Goal: Task Accomplishment & Management: Manage account settings

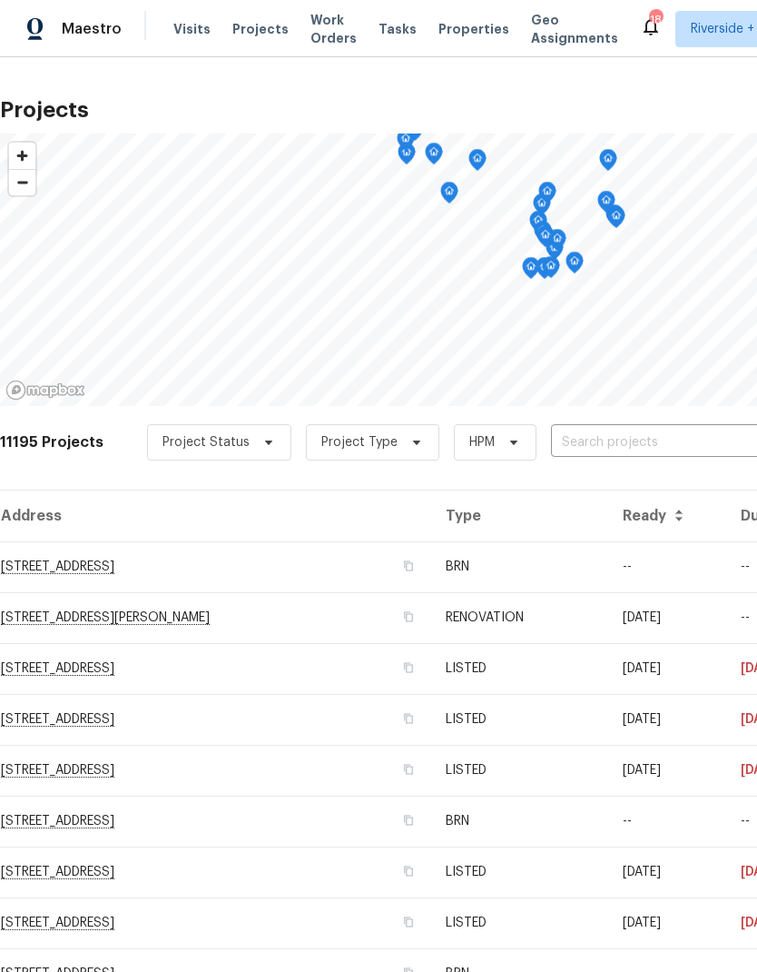
click at [678, 436] on input "text" at bounding box center [655, 443] width 208 height 28
type input "733 p"
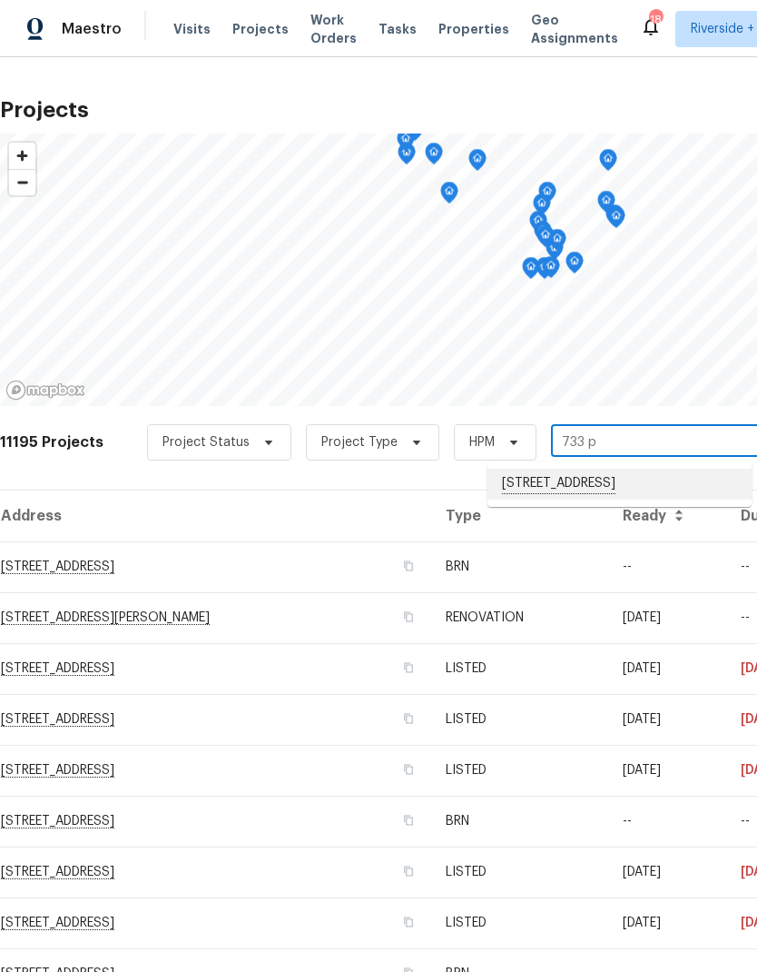
click at [678, 475] on li "[STREET_ADDRESS]" at bounding box center [620, 484] width 264 height 31
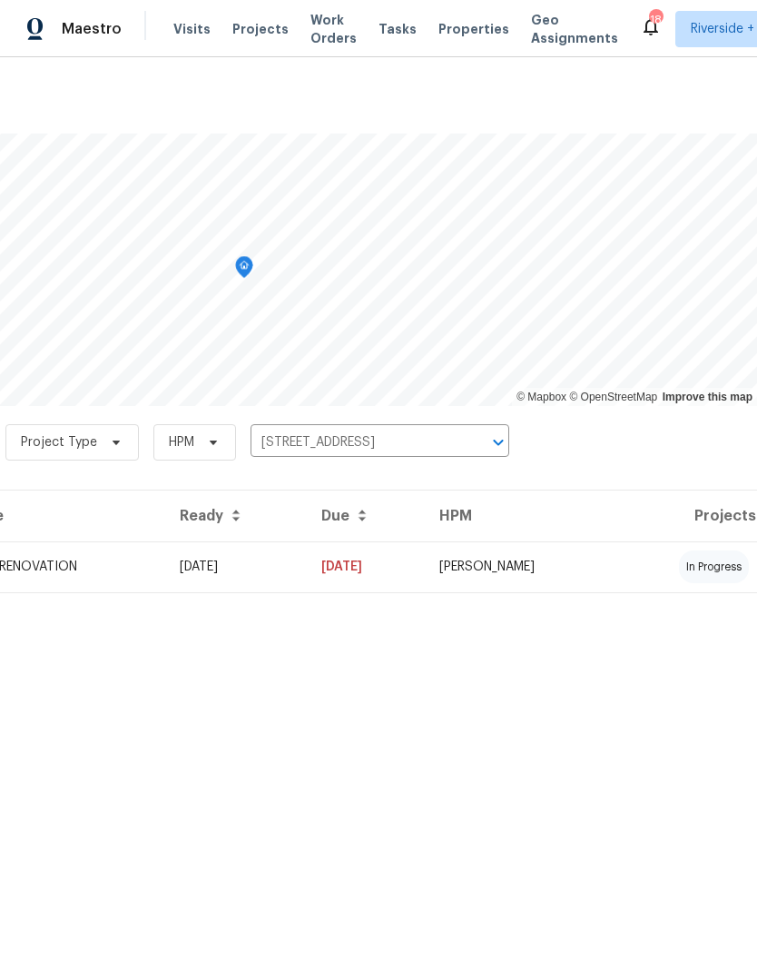
scroll to position [0, 269]
click at [616, 560] on td "[PERSON_NAME]" at bounding box center [520, 566] width 191 height 51
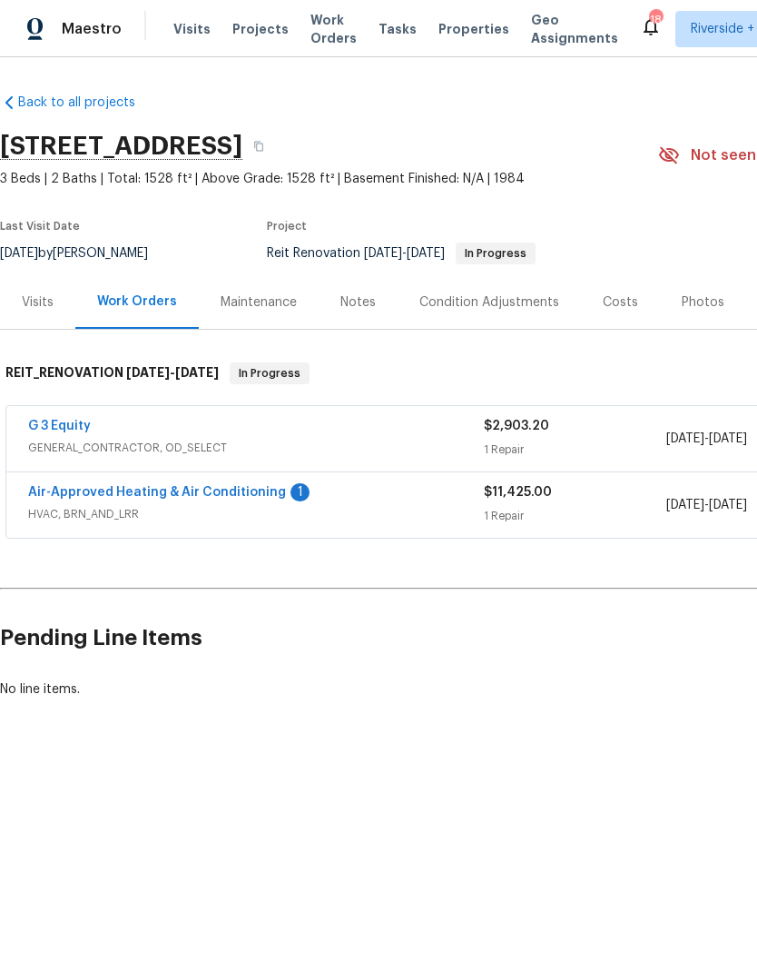
click at [90, 496] on link "Air-Approved Heating & Air Conditioning" at bounding box center [157, 492] width 258 height 13
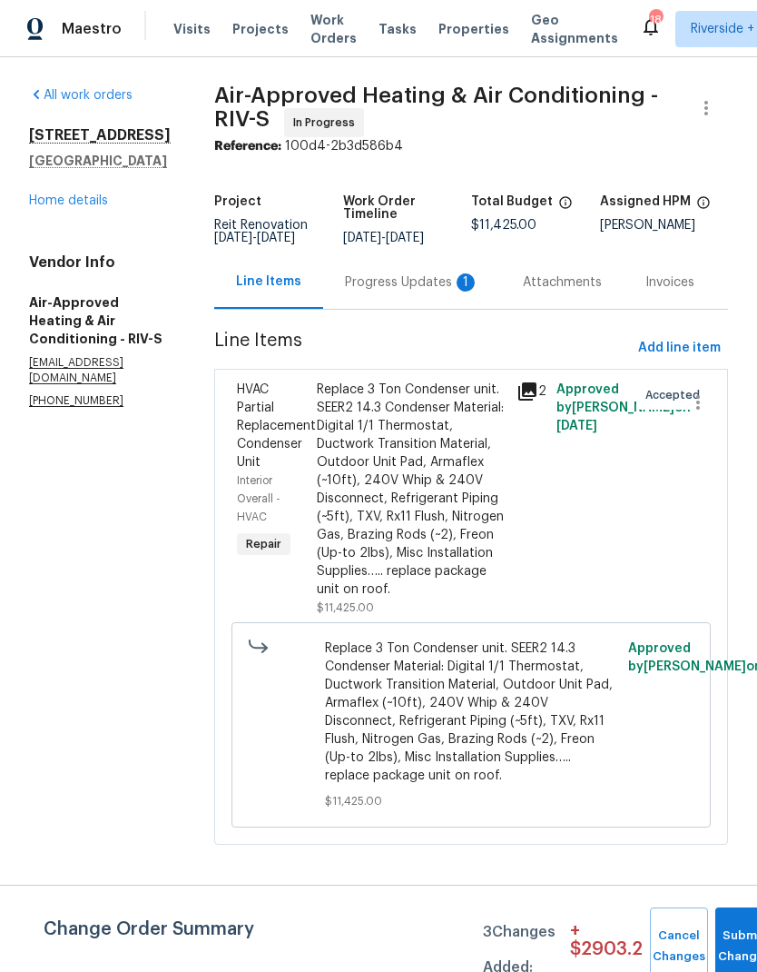
click at [345, 281] on div "Progress Updates 1" at bounding box center [412, 282] width 134 height 18
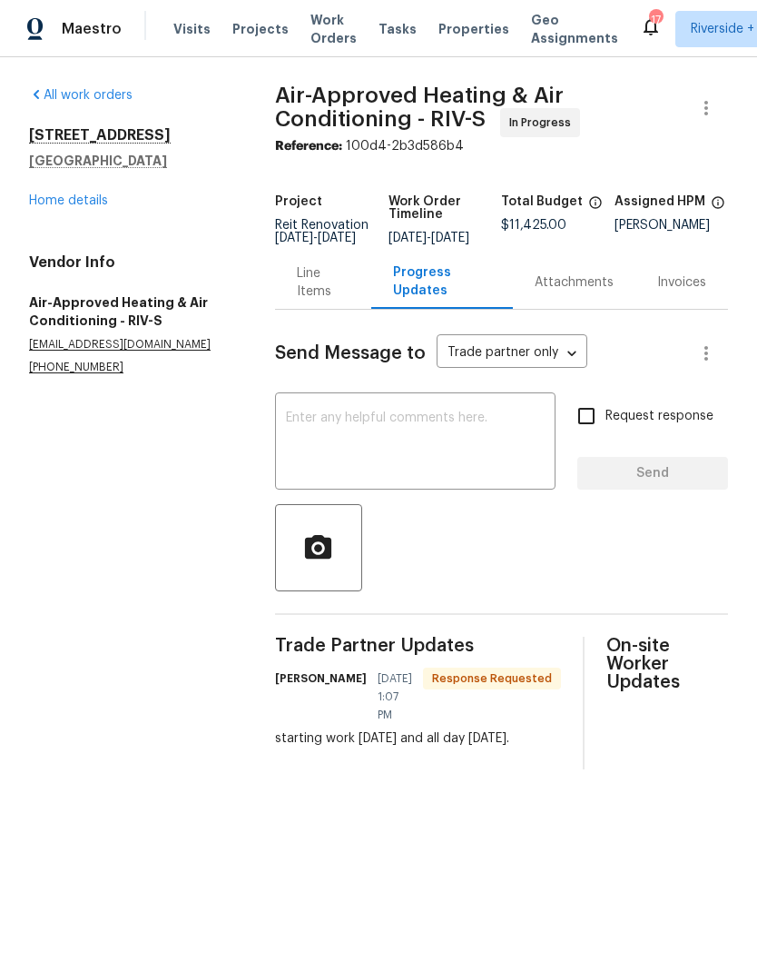
click at [346, 446] on textarea at bounding box center [415, 443] width 259 height 64
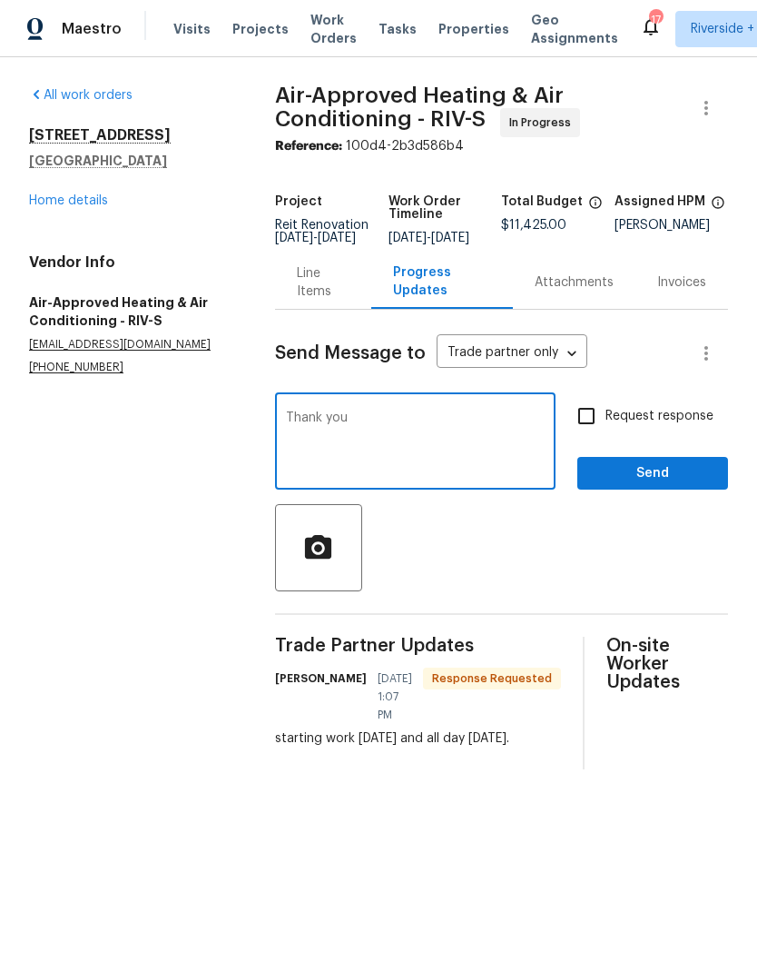
type textarea "Thank you"
click at [687, 480] on span "Send" at bounding box center [653, 473] width 122 height 23
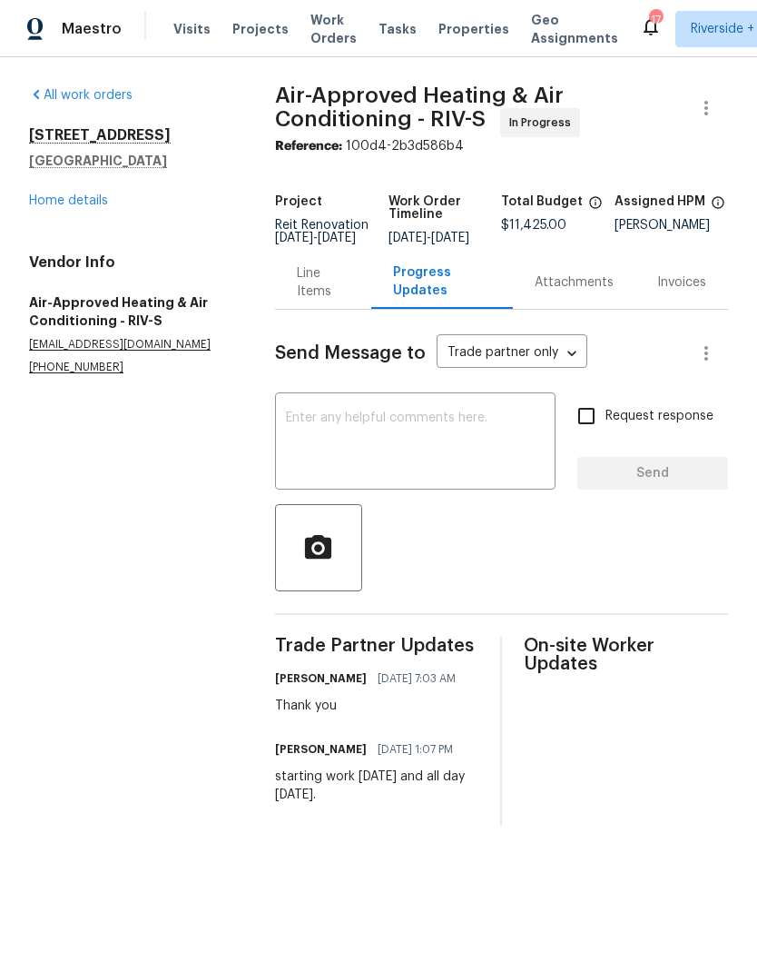
click at [245, 25] on span "Projects" at bounding box center [260, 29] width 56 height 18
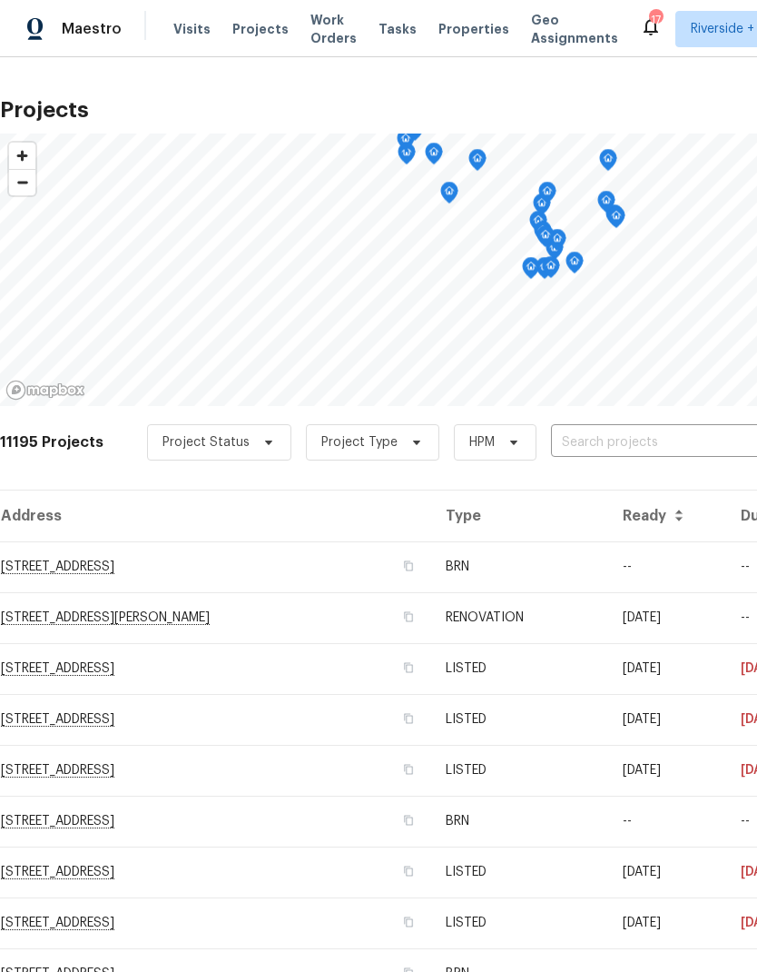
click at [660, 439] on input "text" at bounding box center [655, 443] width 208 height 28
type input "29840"
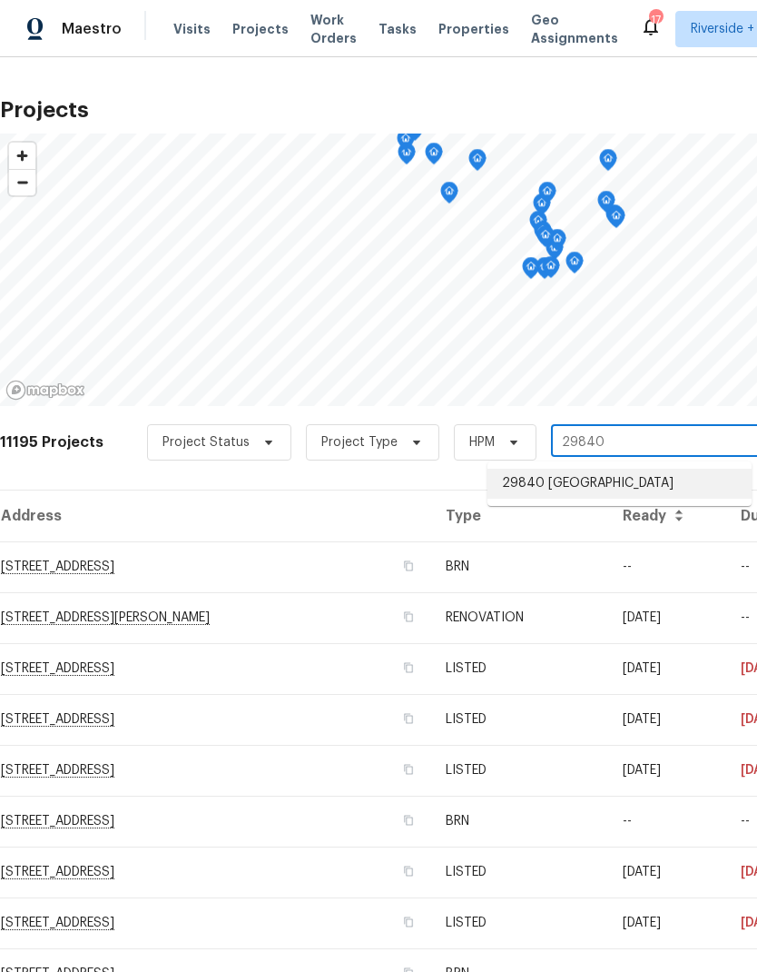
click at [683, 489] on li "29840 [GEOGRAPHIC_DATA]" at bounding box center [620, 484] width 264 height 30
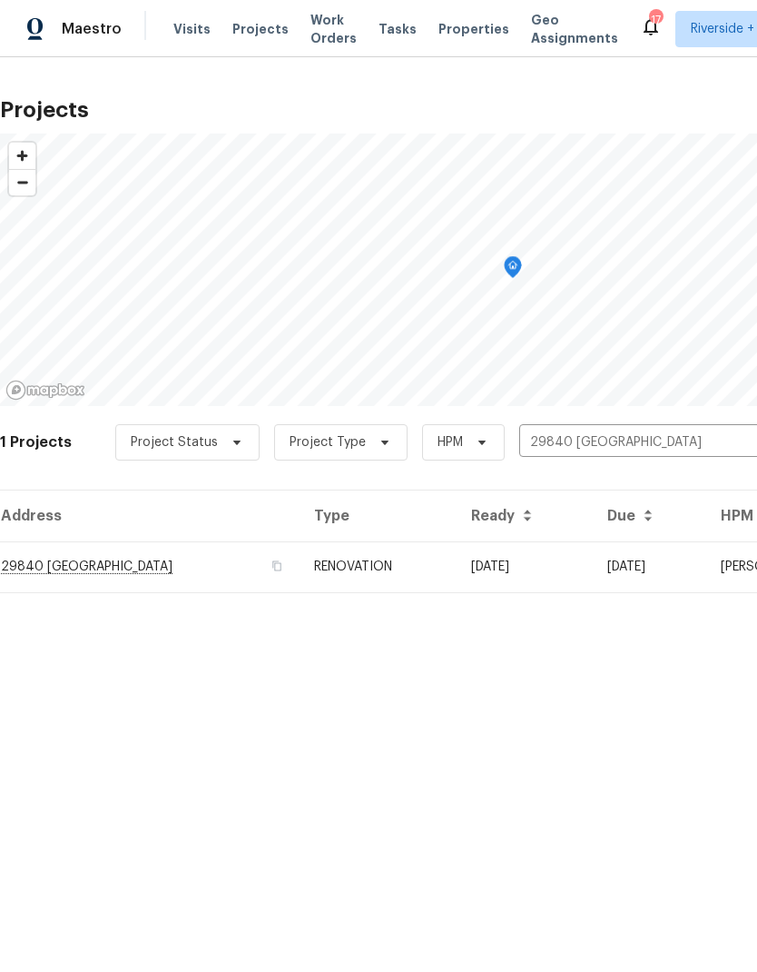
click at [635, 568] on td "[DATE]" at bounding box center [650, 566] width 114 height 51
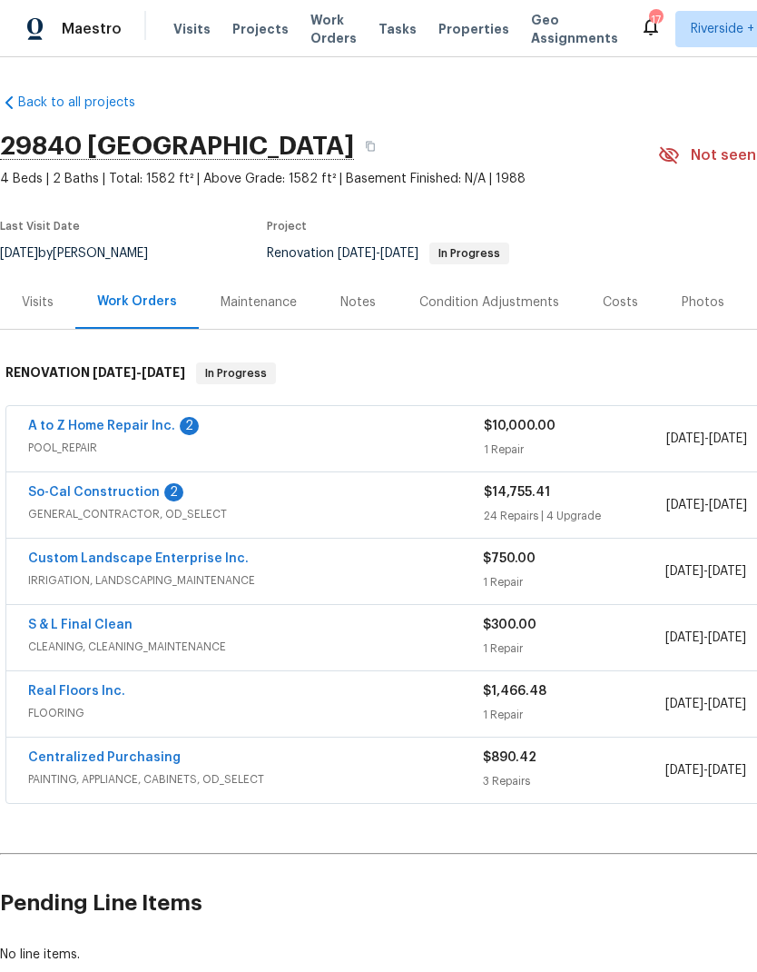
click at [82, 430] on link "A to Z Home Repair Inc." at bounding box center [101, 426] width 147 height 13
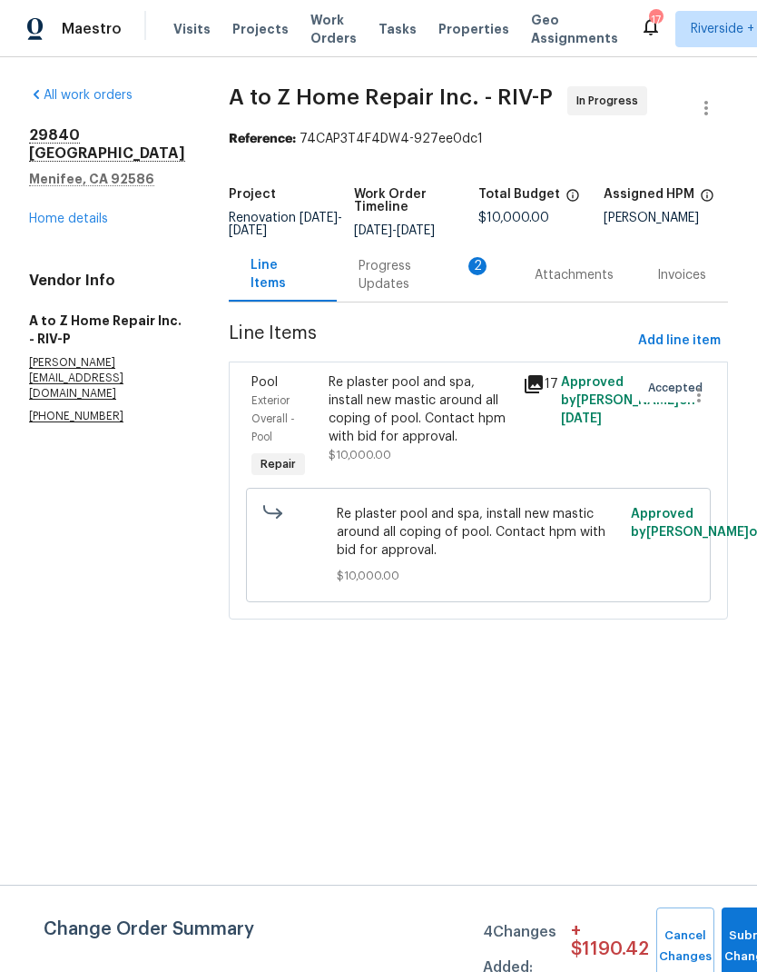
click at [384, 275] on div "Progress Updates 2" at bounding box center [425, 275] width 133 height 36
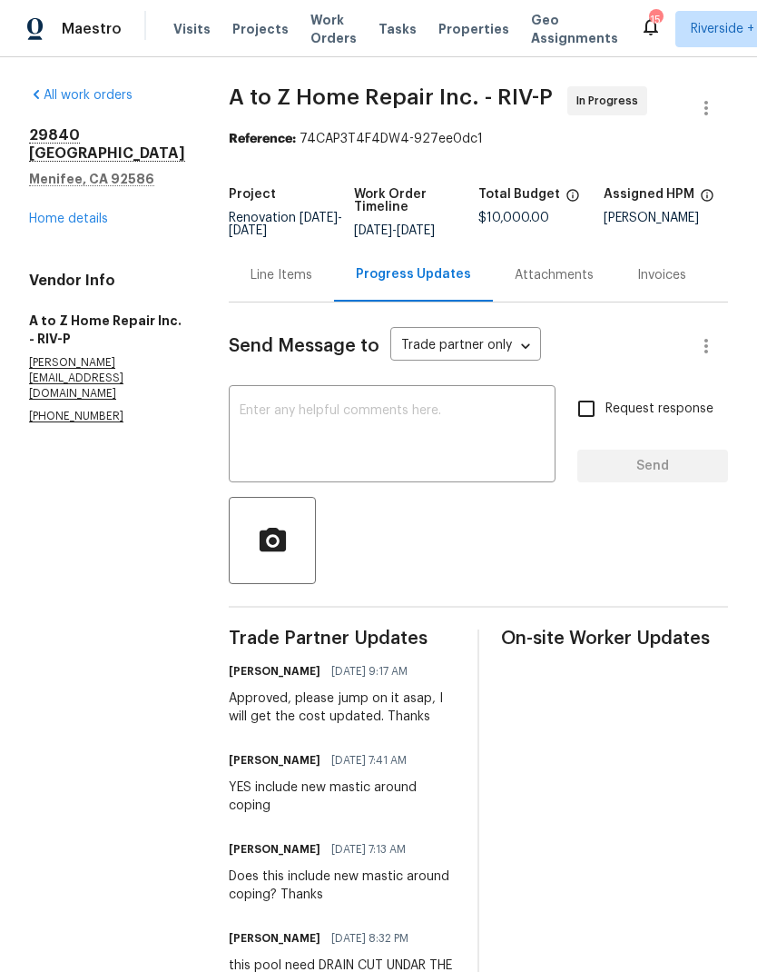
click at [54, 225] on link "Home details" at bounding box center [68, 218] width 79 height 13
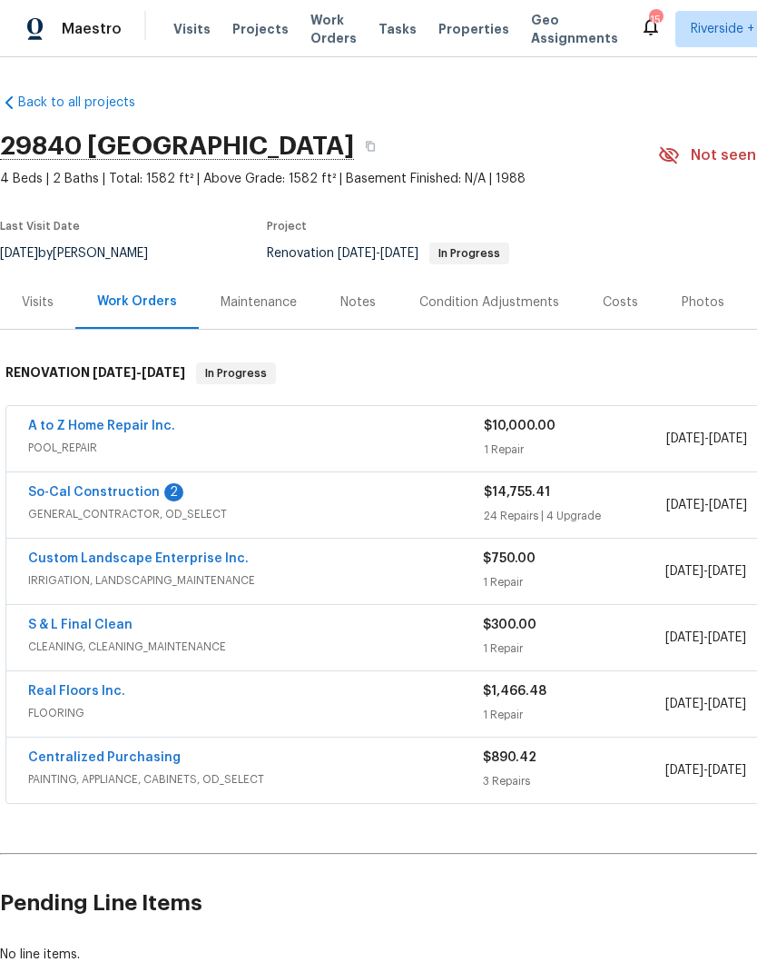
click at [71, 491] on link "So-Cal Construction" at bounding box center [94, 492] width 132 height 13
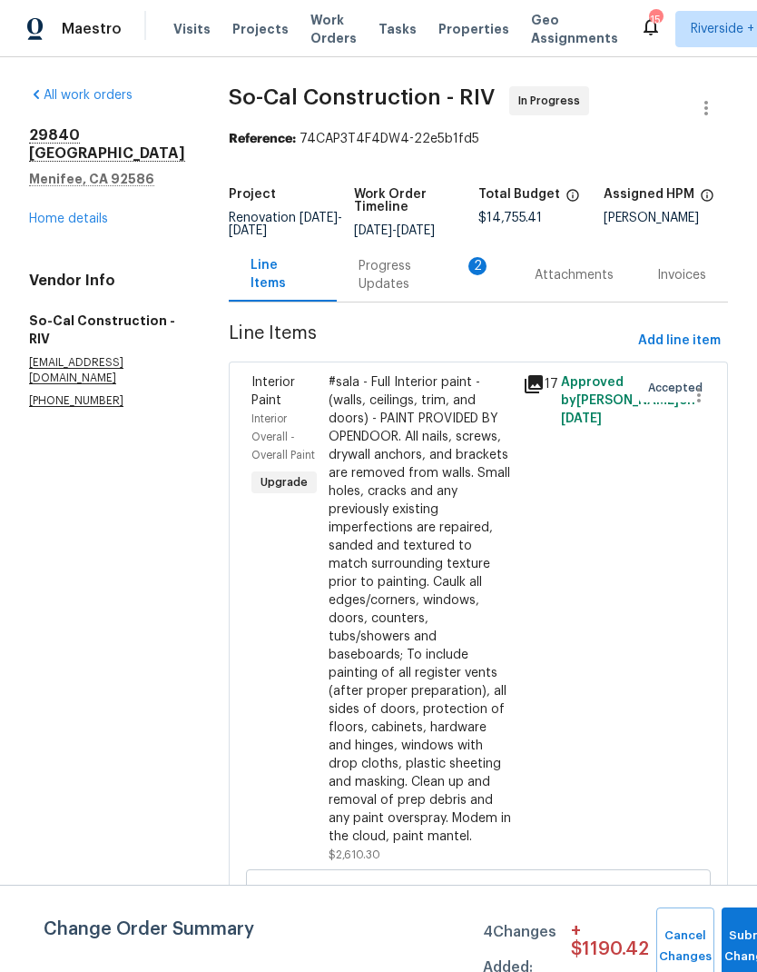
click at [392, 284] on div "Progress Updates 2" at bounding box center [425, 275] width 133 height 36
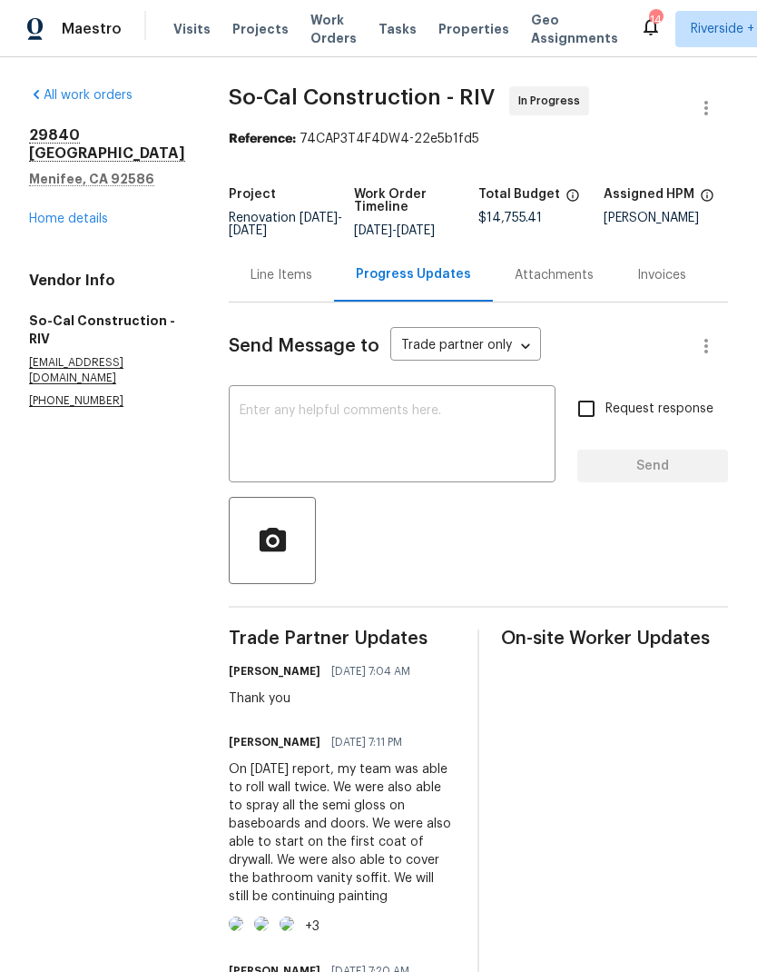
click at [47, 189] on div "29840 [STREET_ADDRESS] Home details" at bounding box center [107, 177] width 156 height 102
click at [54, 212] on link "Home details" at bounding box center [68, 218] width 79 height 13
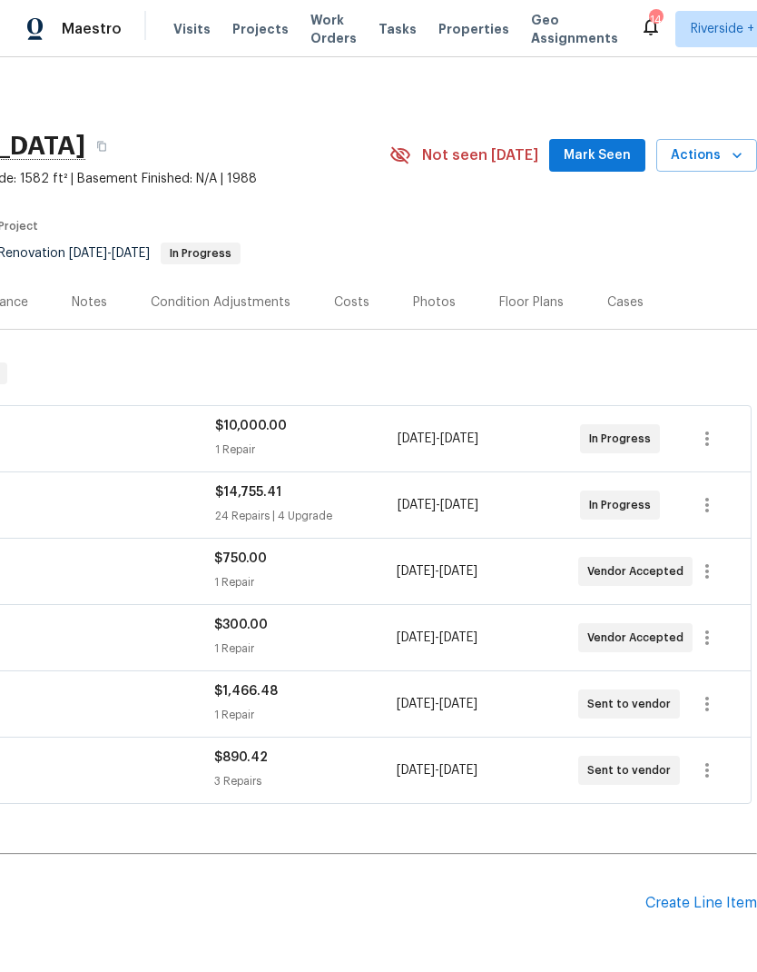
scroll to position [0, 269]
click at [710, 771] on icon "button" at bounding box center [707, 770] width 22 height 22
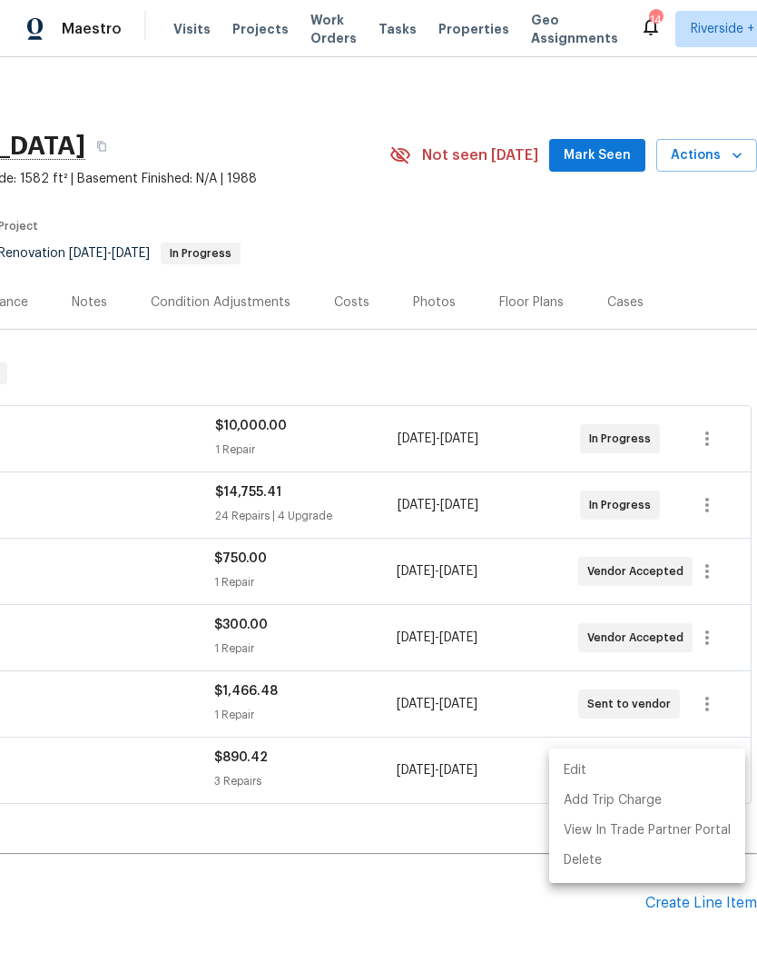
click at [647, 763] on li "Edit" at bounding box center [647, 771] width 196 height 30
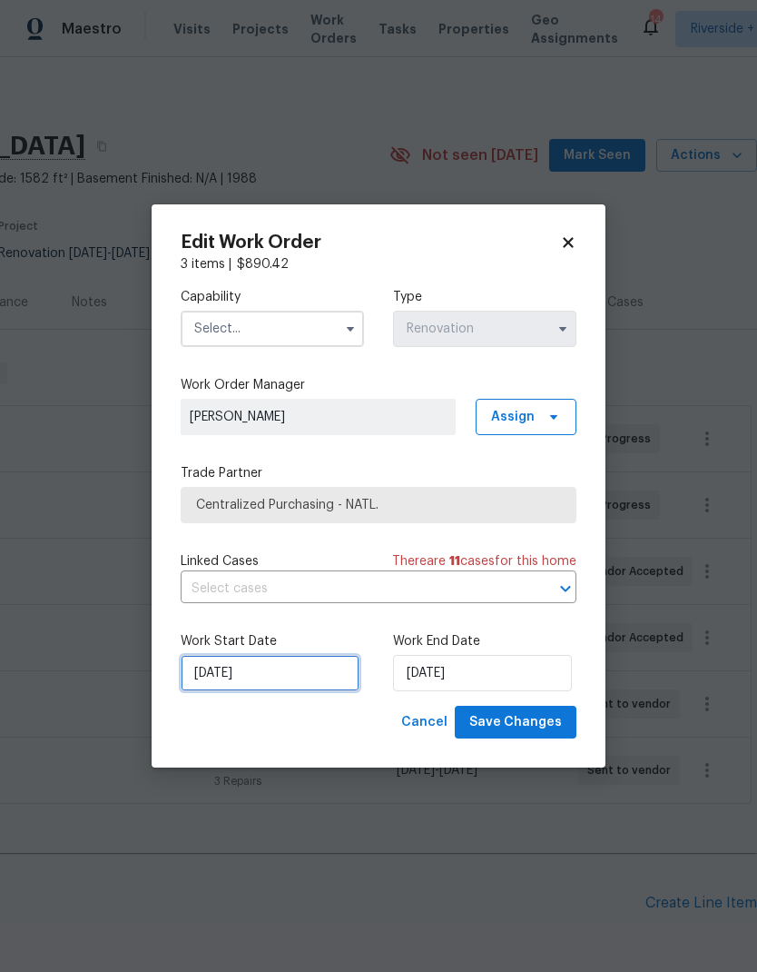
click at [261, 677] on input "[DATE]" at bounding box center [270, 673] width 179 height 36
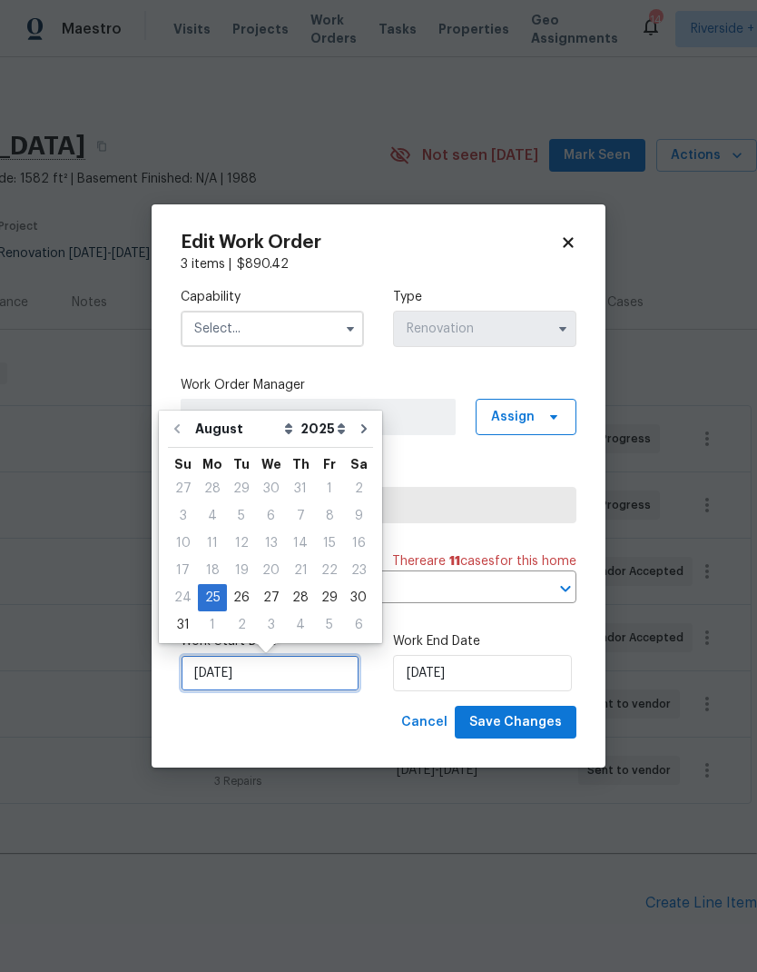
scroll to position [7, 0]
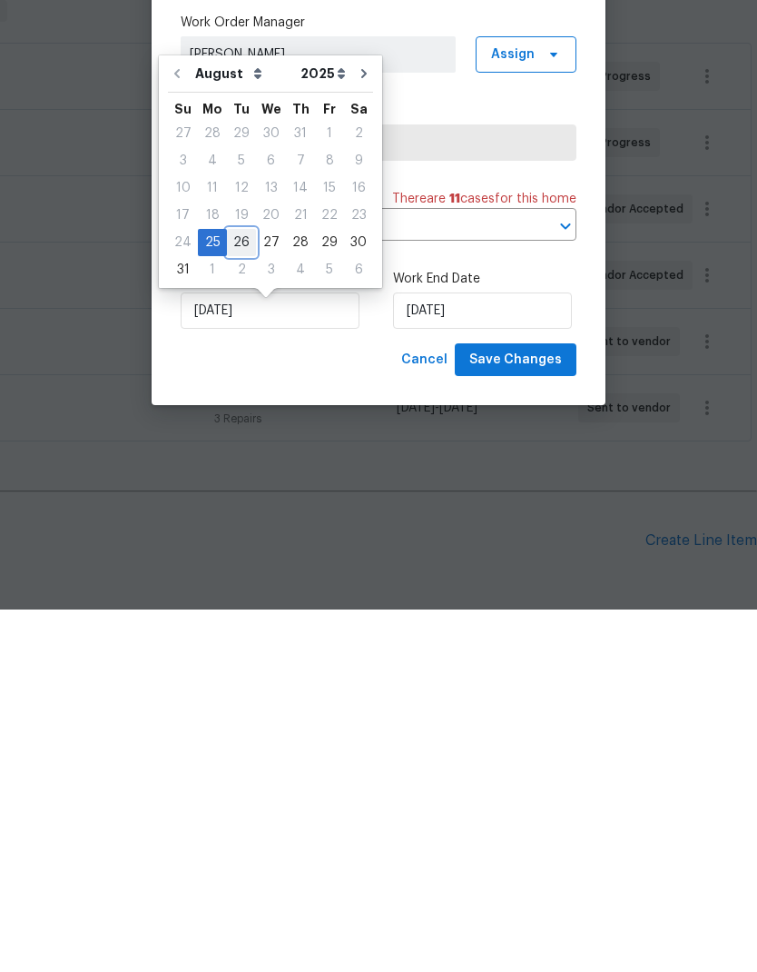
click at [236, 592] on div "26" at bounding box center [241, 604] width 29 height 25
type input "[DATE]"
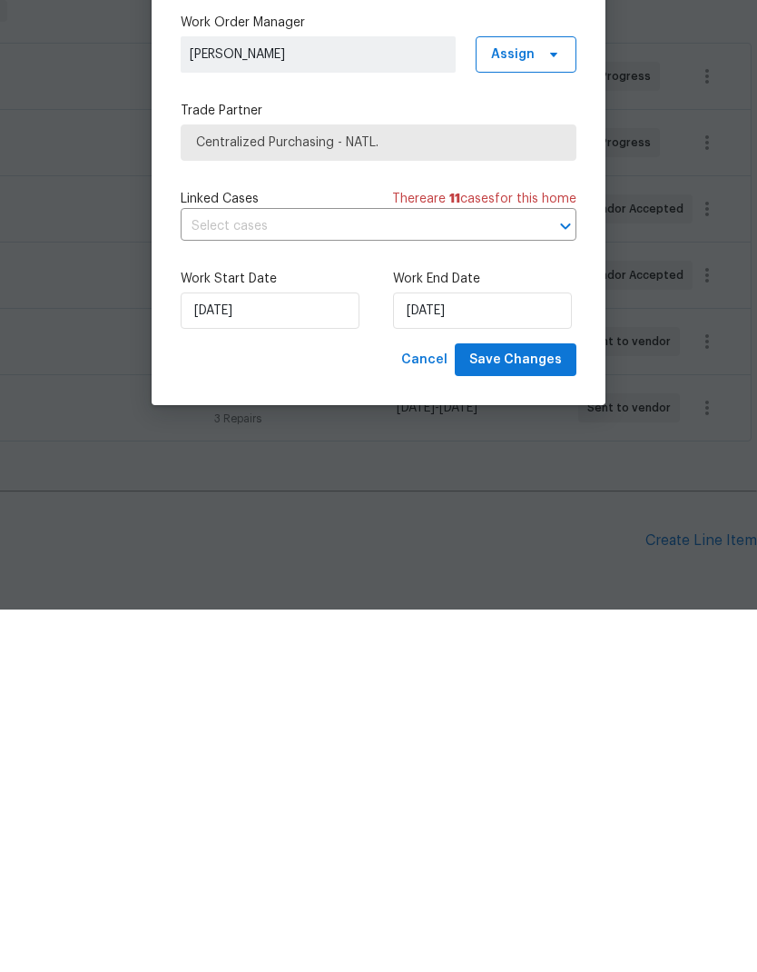
scroll to position [73, 0]
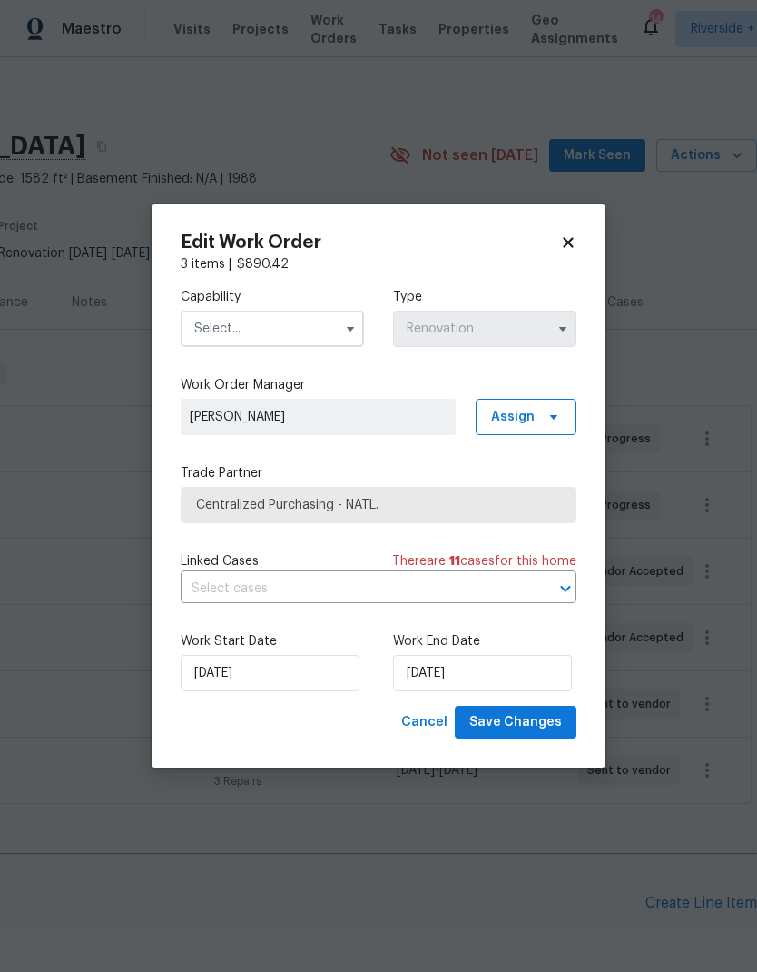
click at [299, 317] on input "text" at bounding box center [272, 329] width 183 height 36
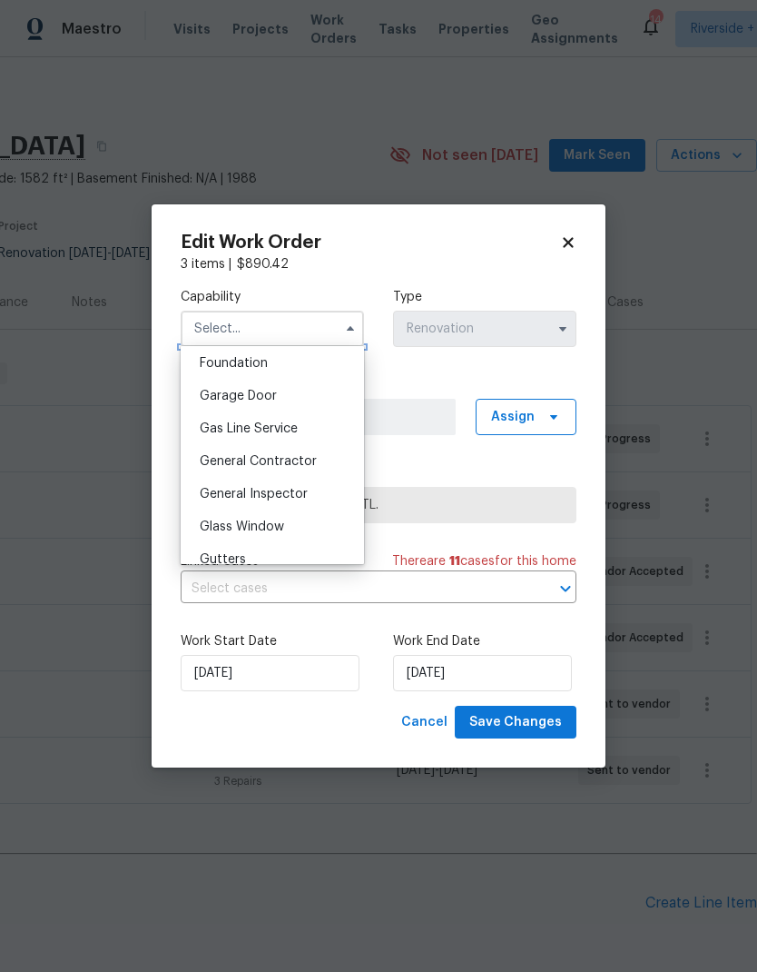
scroll to position [776, 0]
click at [570, 246] on icon at bounding box center [568, 242] width 16 height 16
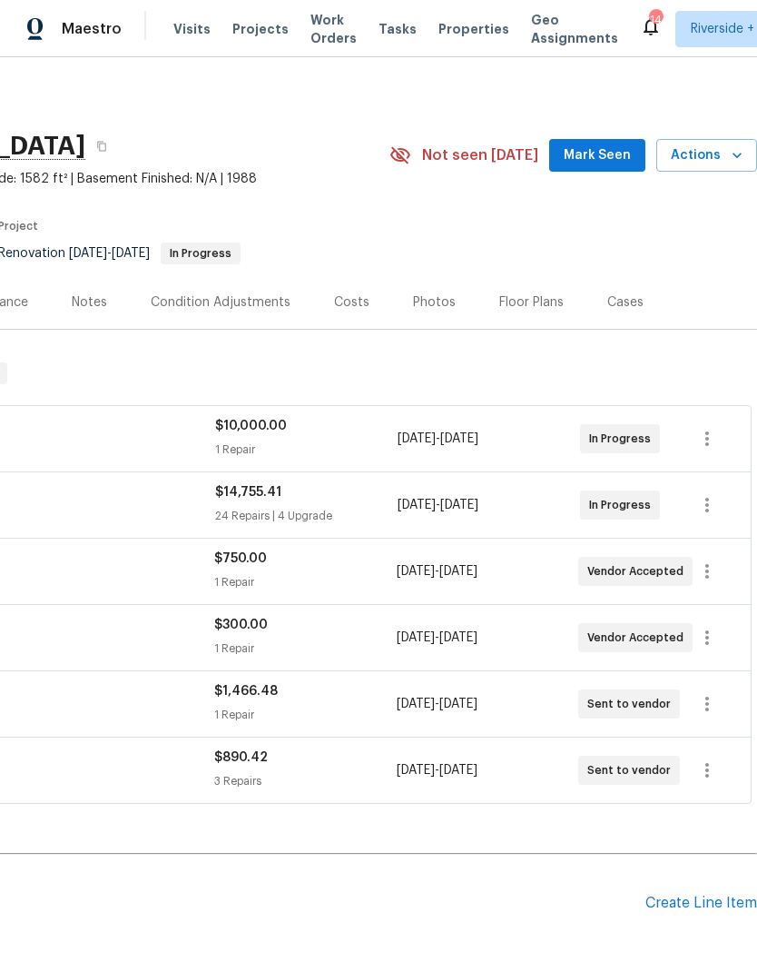
scroll to position [0, 269]
click at [714, 759] on icon "button" at bounding box center [707, 770] width 22 height 22
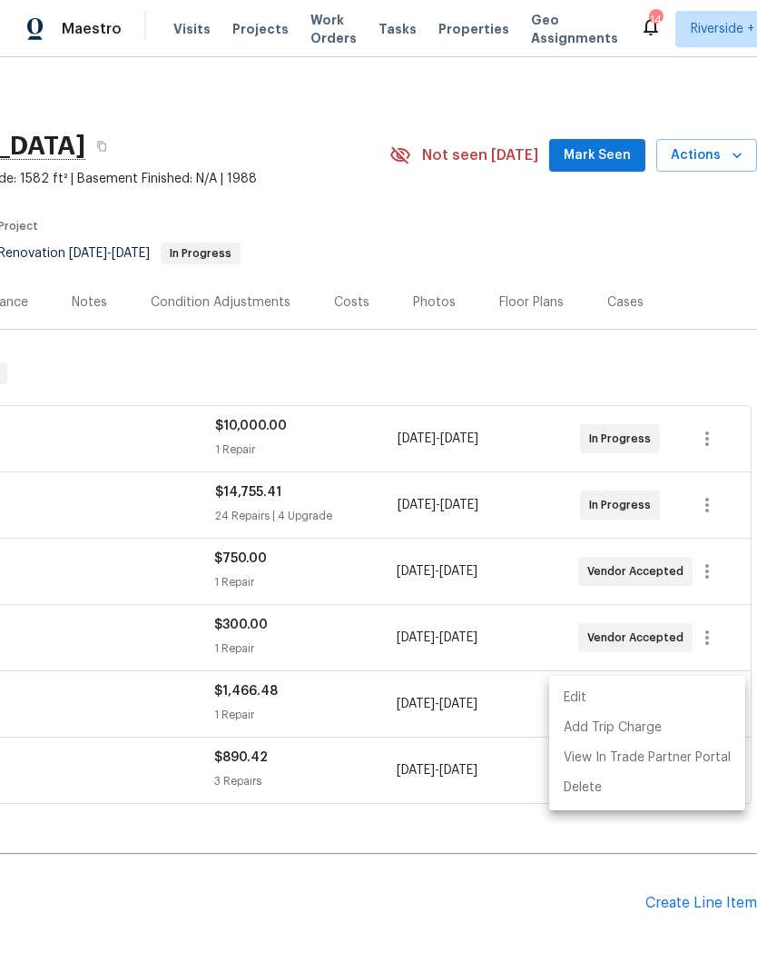
click at [655, 692] on li "Edit" at bounding box center [647, 698] width 196 height 30
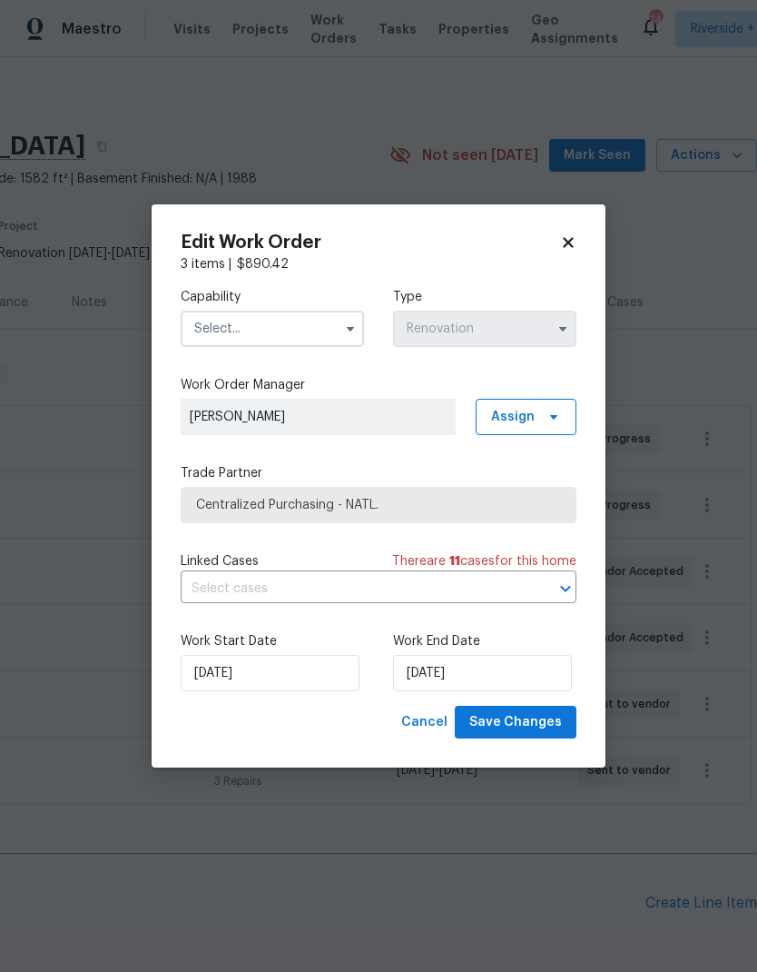
click at [217, 337] on input "text" at bounding box center [272, 329] width 183 height 36
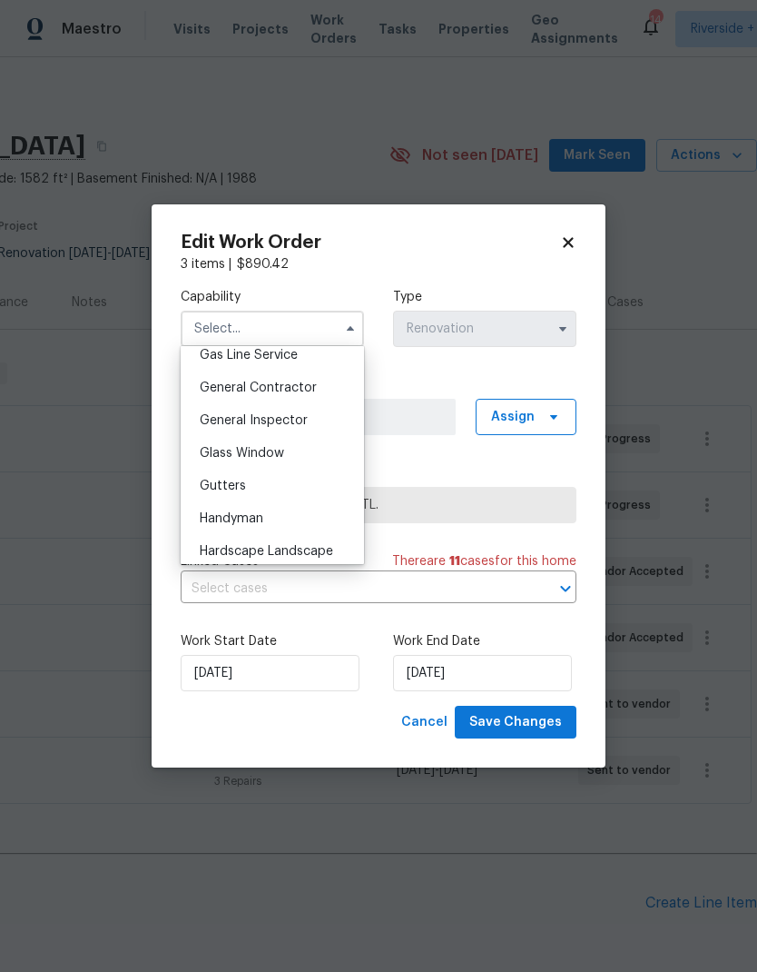
scroll to position [845, 0]
click at [206, 424] on span "General Inspector" at bounding box center [254, 422] width 108 height 13
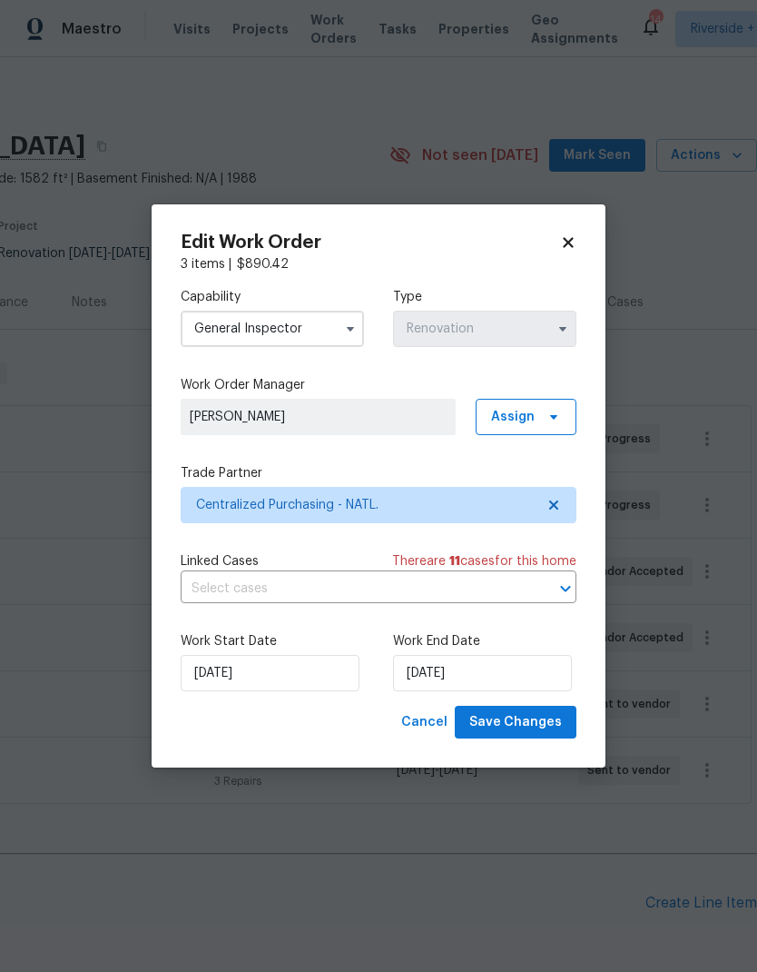
click at [263, 333] on input "General Inspector" at bounding box center [272, 329] width 183 height 36
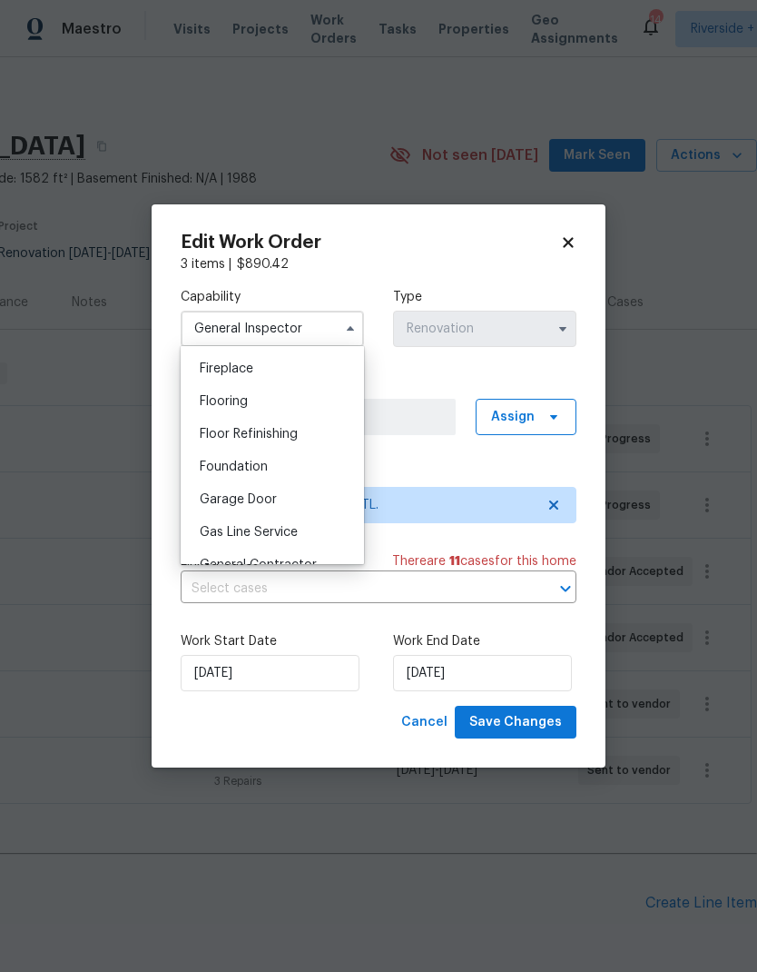
click at [158, 354] on div "Edit Work Order 3 items | $ 890.42 Capability General Inspector Agent Appliance…" at bounding box center [379, 486] width 454 height 564
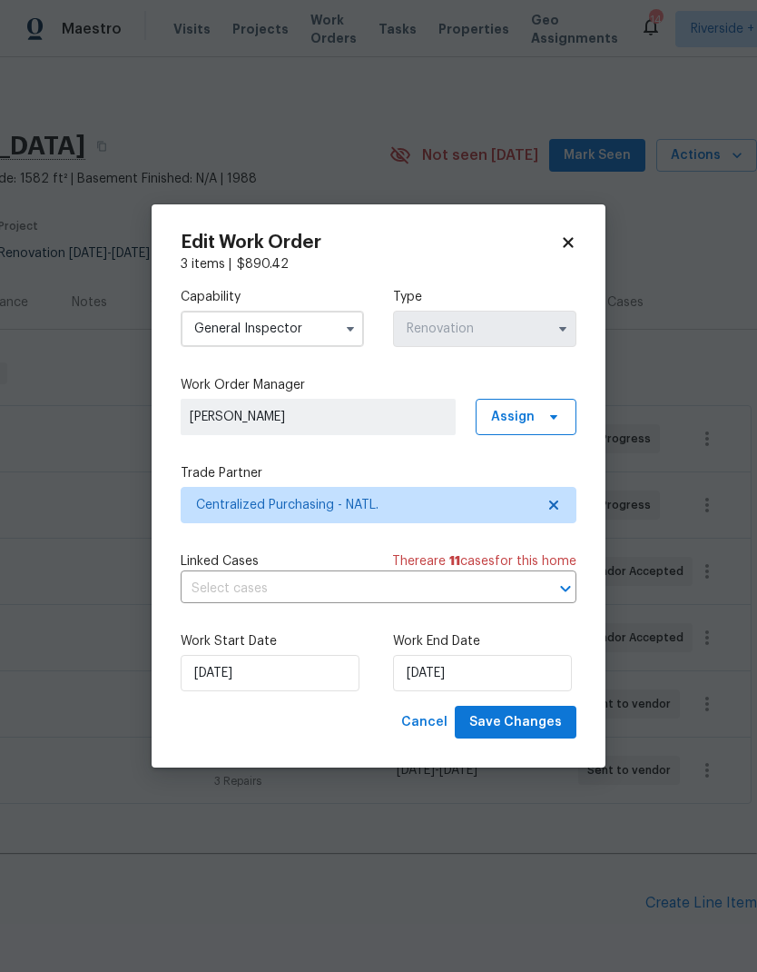
click at [206, 321] on input "General Inspector" at bounding box center [272, 329] width 183 height 36
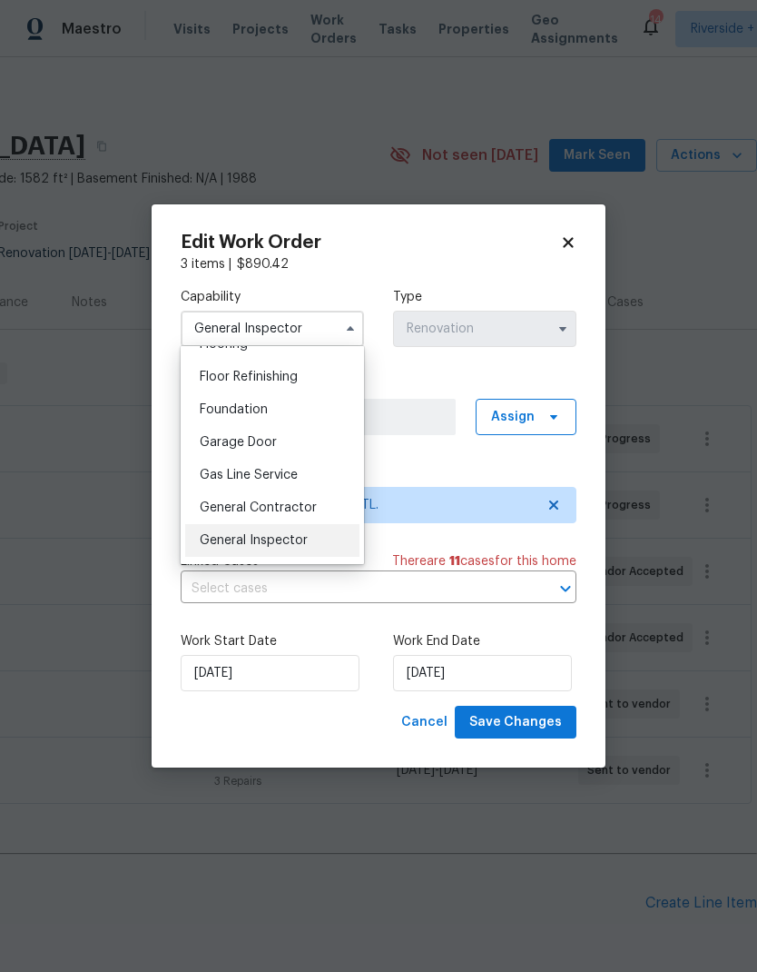
scroll to position [750, 0]
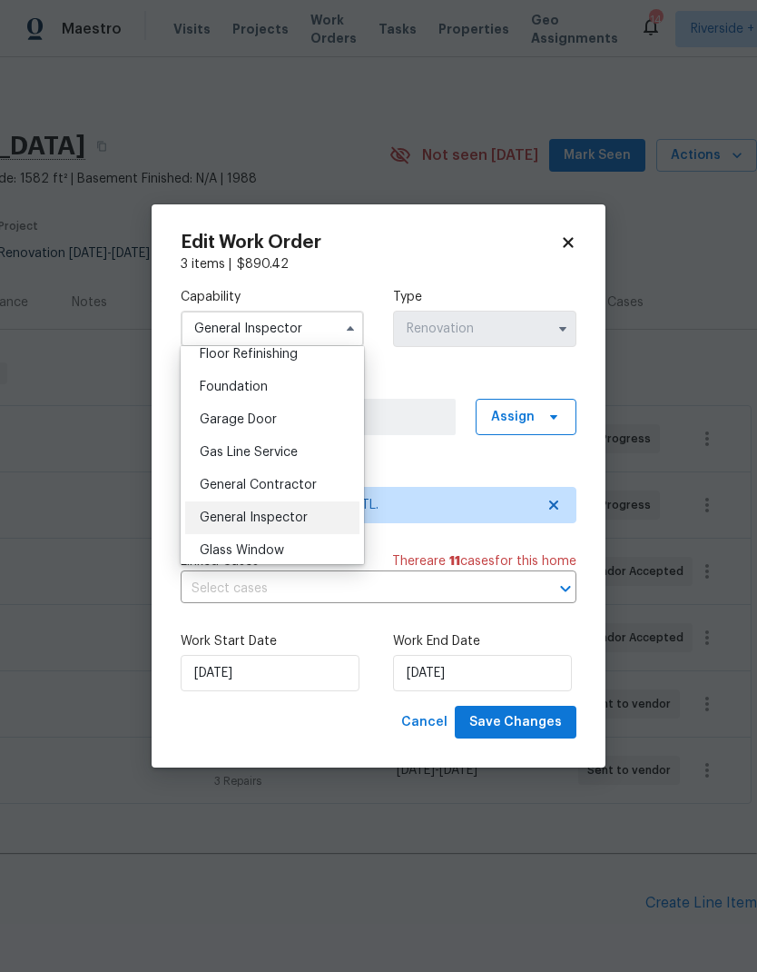
click at [313, 481] on span "General Contractor" at bounding box center [258, 485] width 117 height 13
type input "General Contractor"
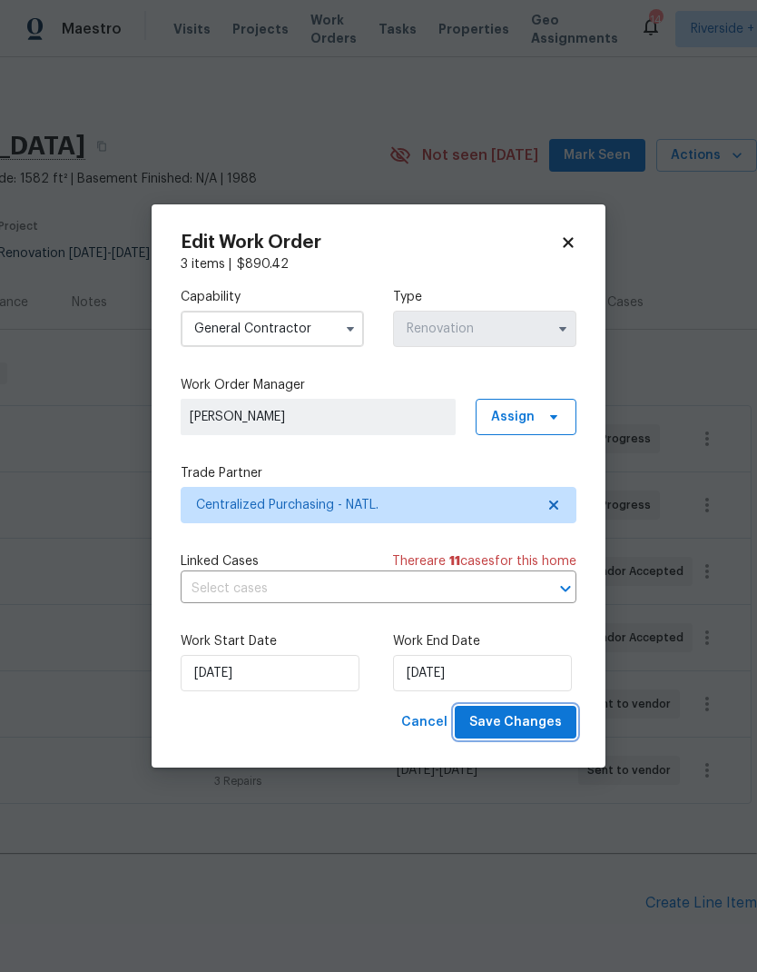
click at [536, 716] on span "Save Changes" at bounding box center [515, 722] width 93 height 23
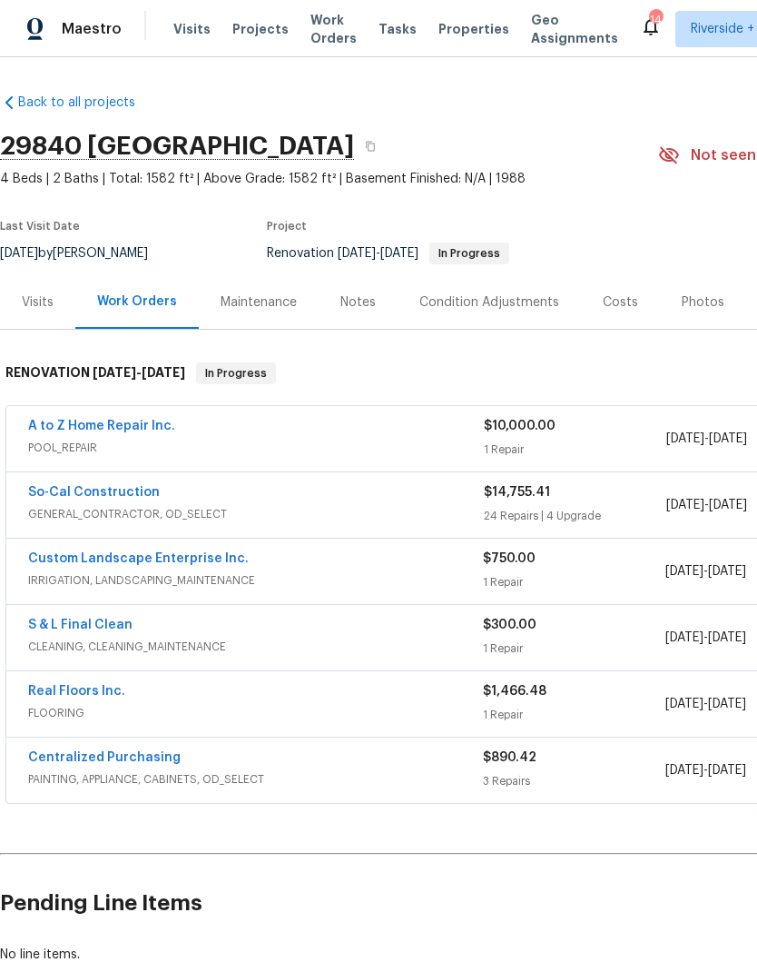
scroll to position [0, 0]
click at [360, 293] on div "Notes" at bounding box center [358, 302] width 35 height 18
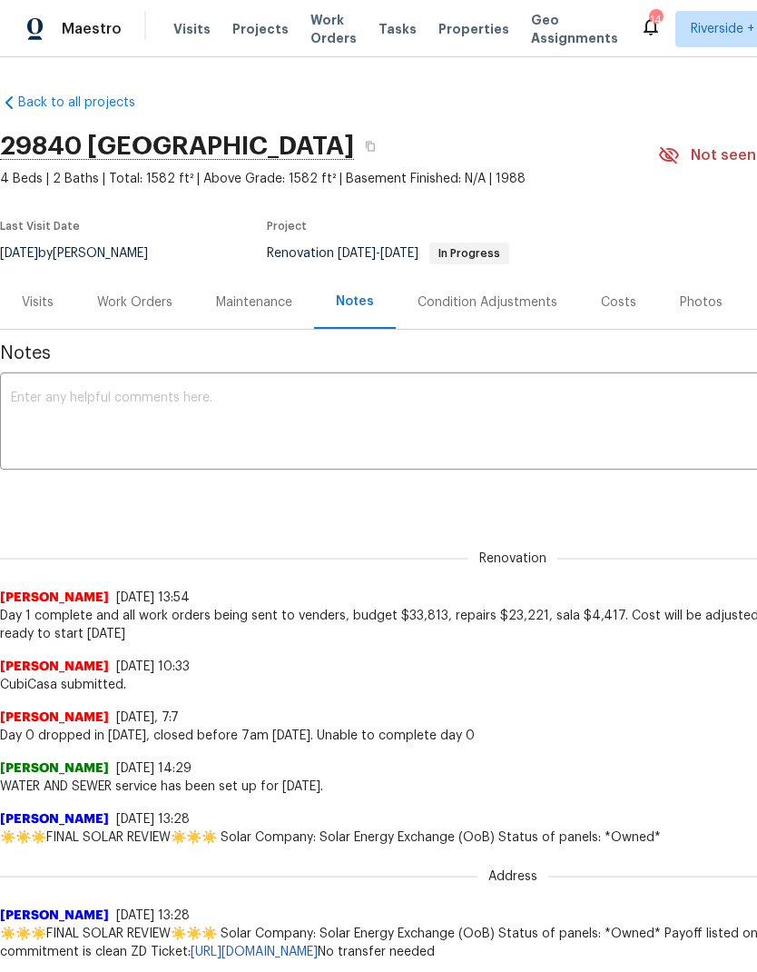
click at [74, 403] on textarea at bounding box center [513, 423] width 1004 height 64
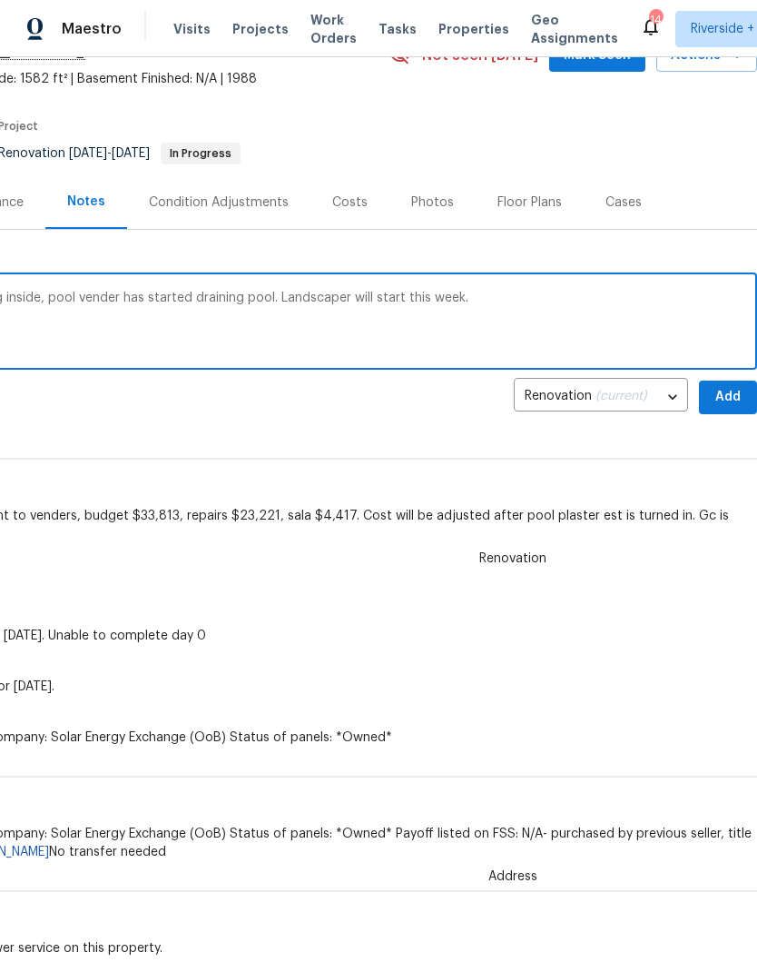
scroll to position [96, 269]
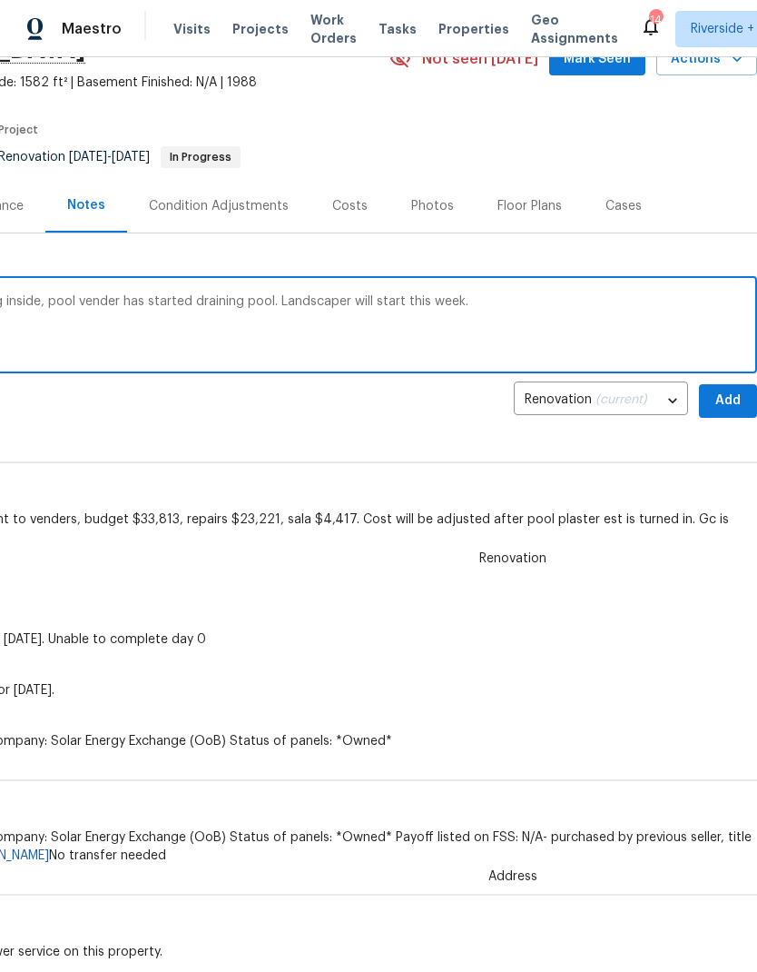
type textarea "Gc has started repairs, working on painting inside, pool vender has started dra…"
click at [729, 398] on span "Add" at bounding box center [728, 401] width 29 height 23
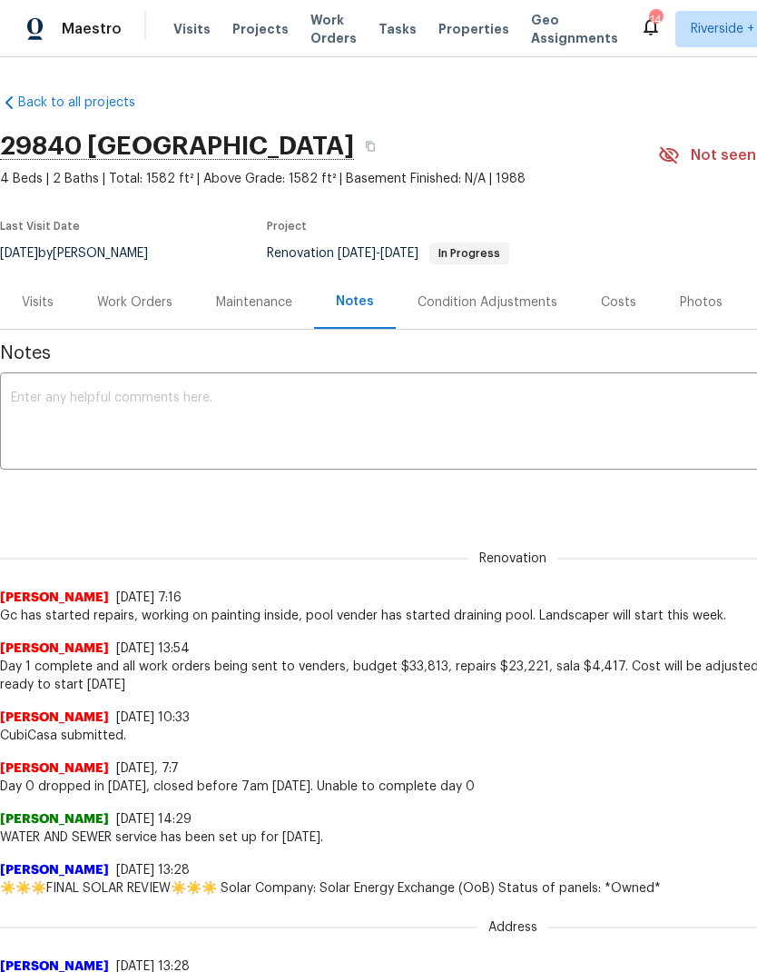
scroll to position [0, 0]
click at [253, 36] on span "Projects" at bounding box center [260, 29] width 56 height 18
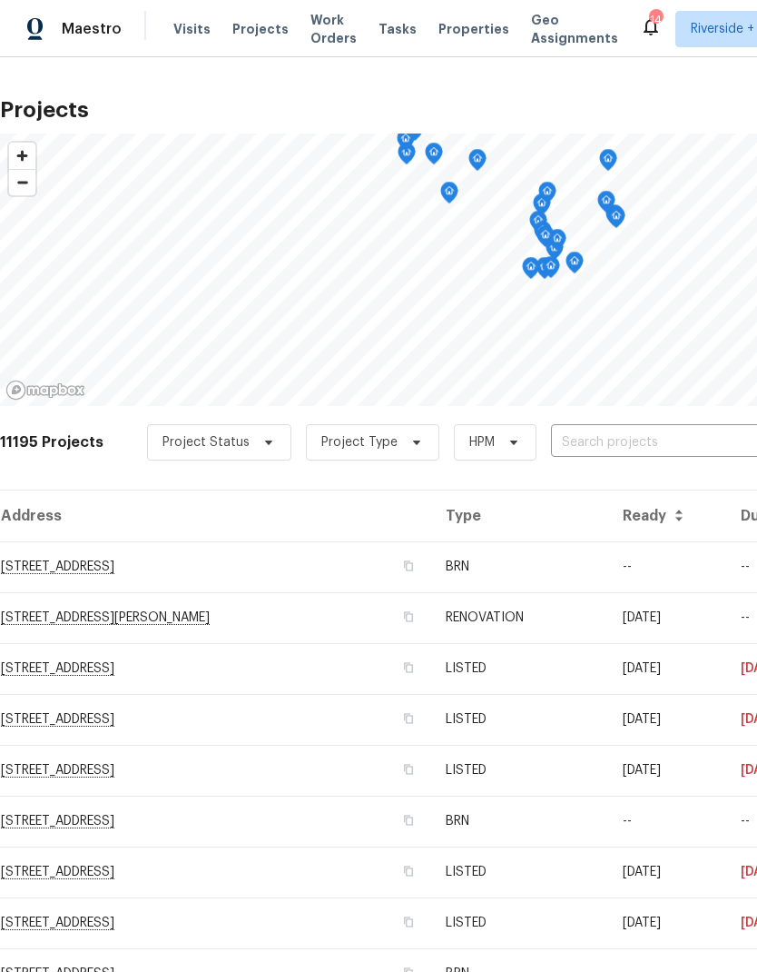
click at [670, 432] on input "text" at bounding box center [655, 443] width 208 height 28
type input "25707"
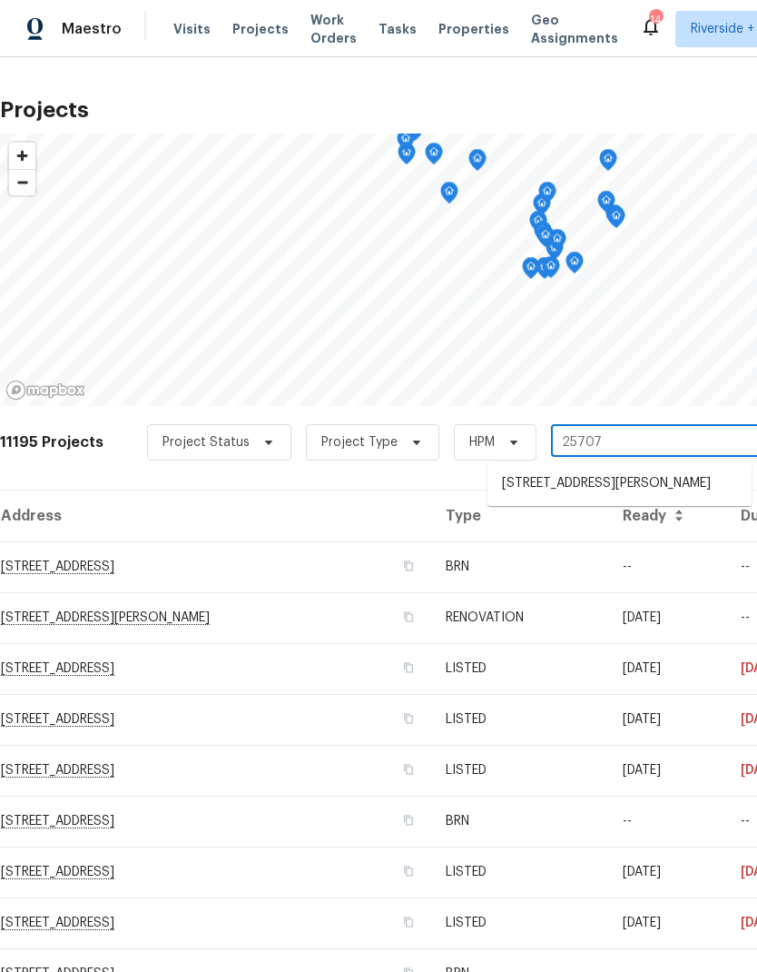
click at [661, 490] on li "[STREET_ADDRESS][PERSON_NAME]" at bounding box center [620, 484] width 264 height 30
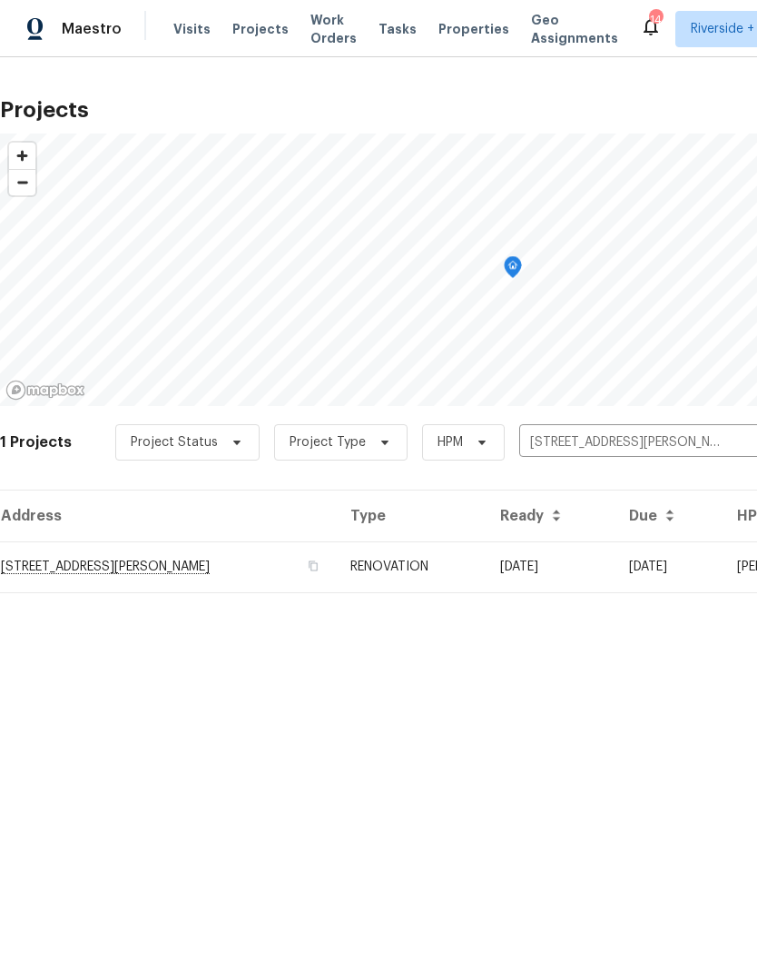
click at [617, 566] on td "[DATE]" at bounding box center [669, 566] width 108 height 51
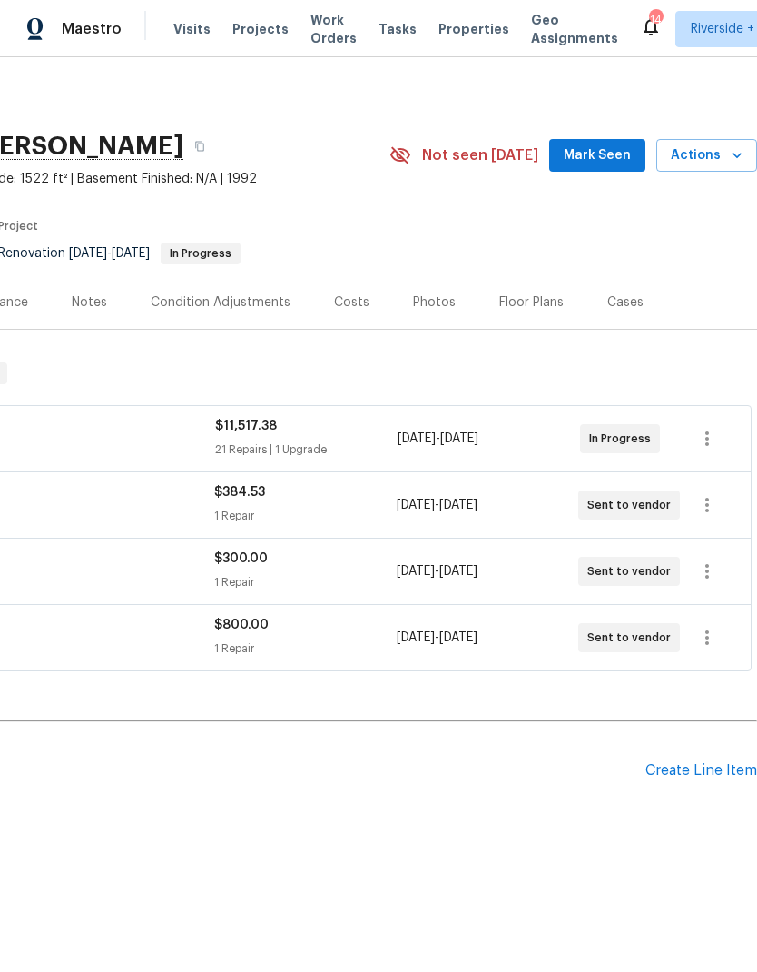
scroll to position [0, 269]
click at [710, 503] on icon "button" at bounding box center [707, 505] width 22 height 22
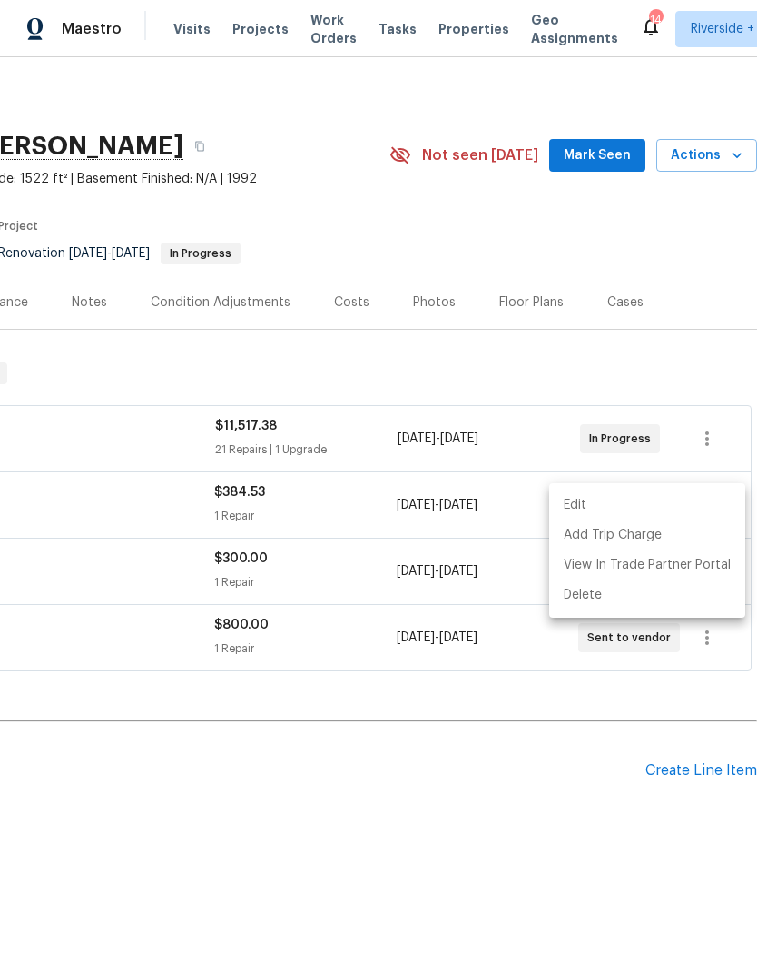
click at [667, 504] on li "Edit" at bounding box center [647, 505] width 196 height 30
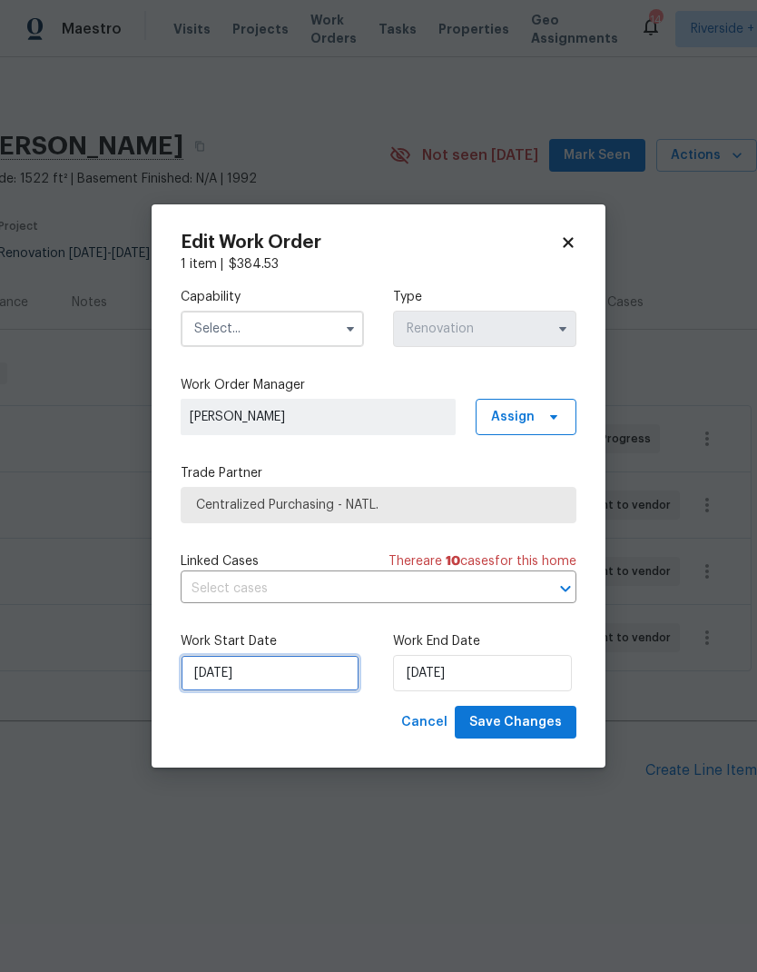
click at [273, 679] on input "[DATE]" at bounding box center [270, 673] width 179 height 36
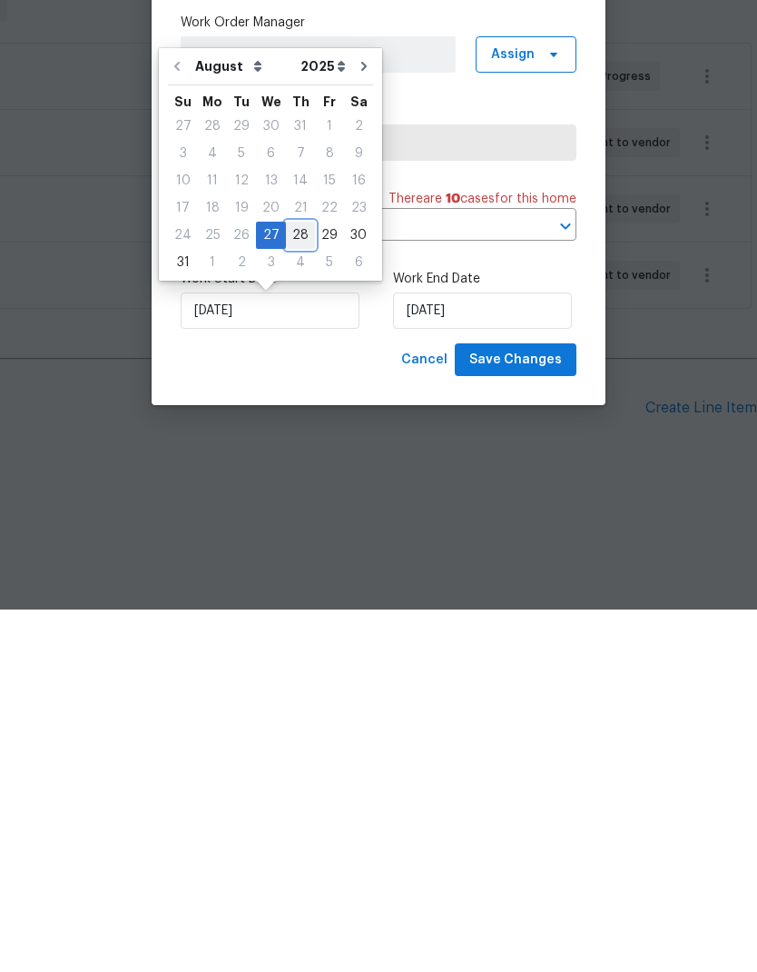
click at [296, 585] on div "28" at bounding box center [300, 597] width 29 height 25
type input "[DATE]"
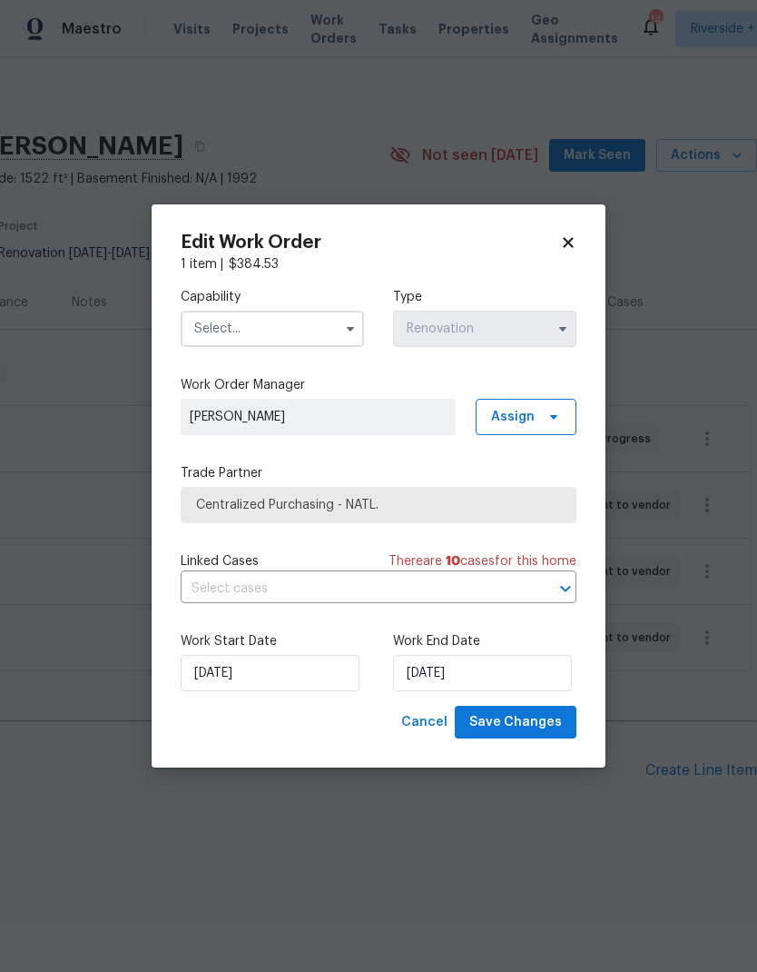
click at [320, 318] on input "text" at bounding box center [272, 329] width 183 height 36
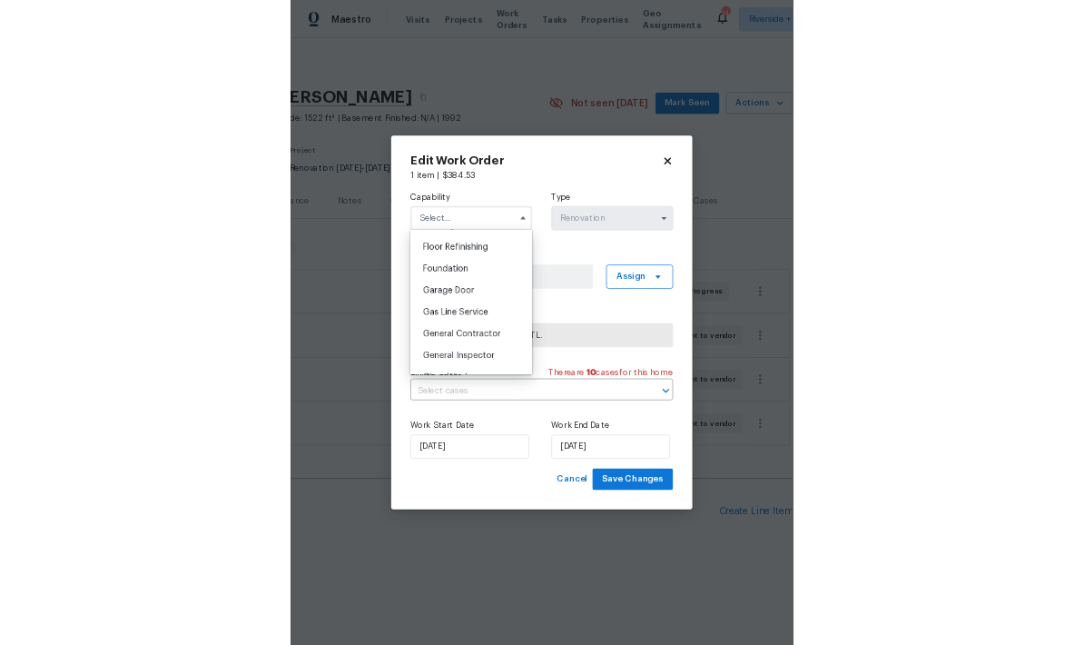
scroll to position [741, 0]
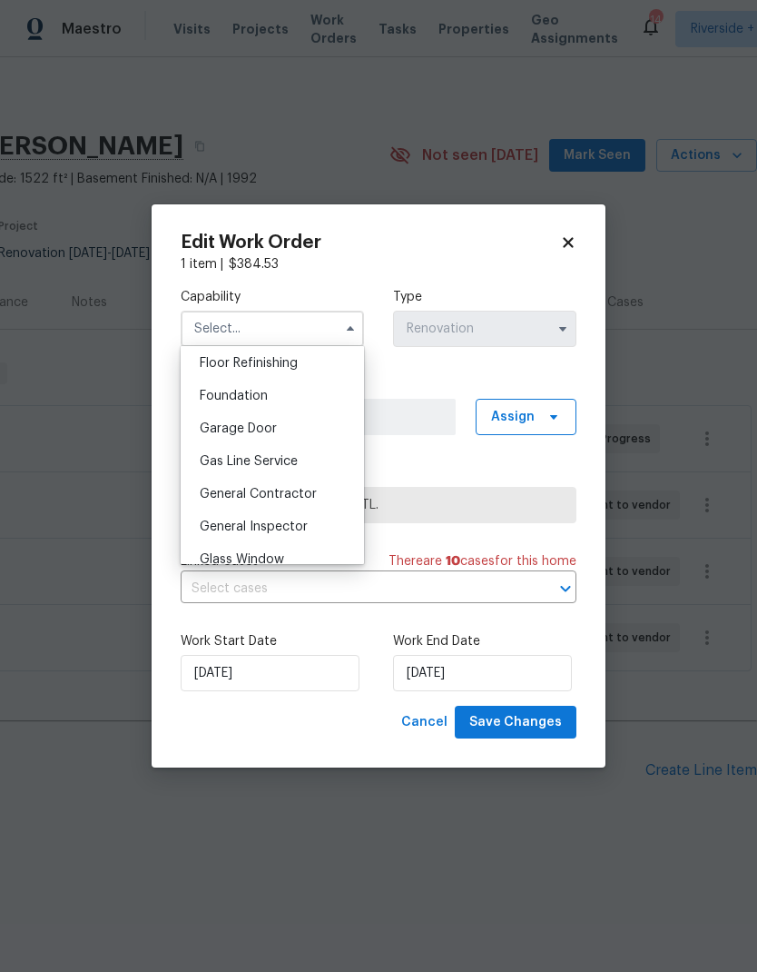
click at [308, 488] on span "General Contractor" at bounding box center [258, 494] width 117 height 13
type input "General Contractor"
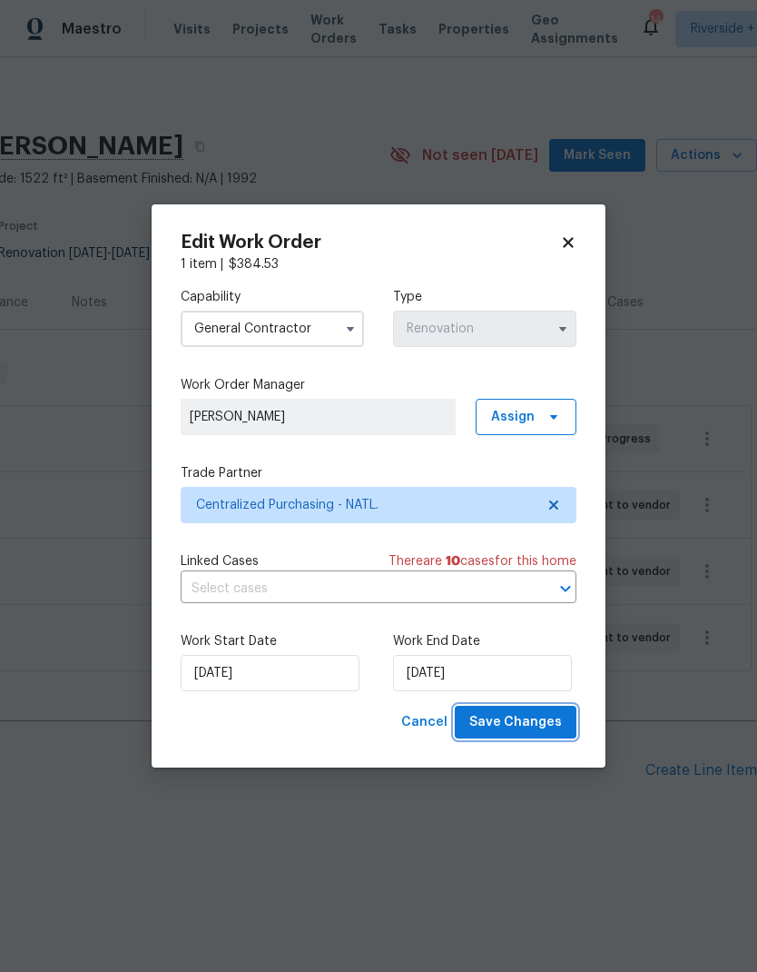
click at [544, 725] on span "Save Changes" at bounding box center [515, 722] width 93 height 23
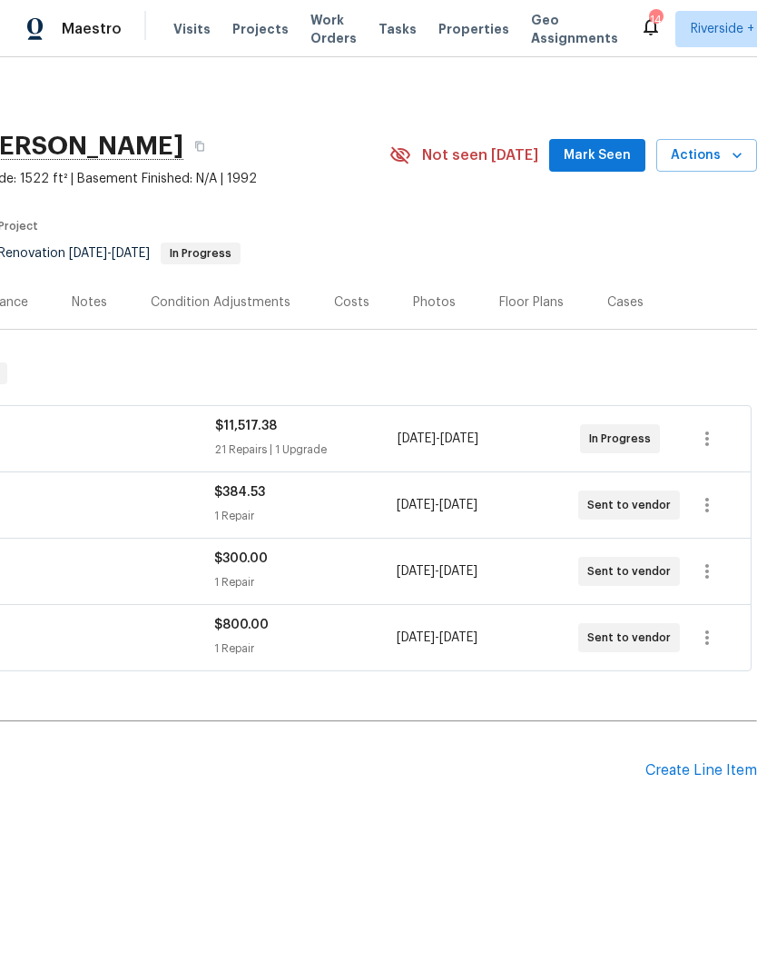
click at [250, 35] on span "Projects" at bounding box center [260, 29] width 56 height 18
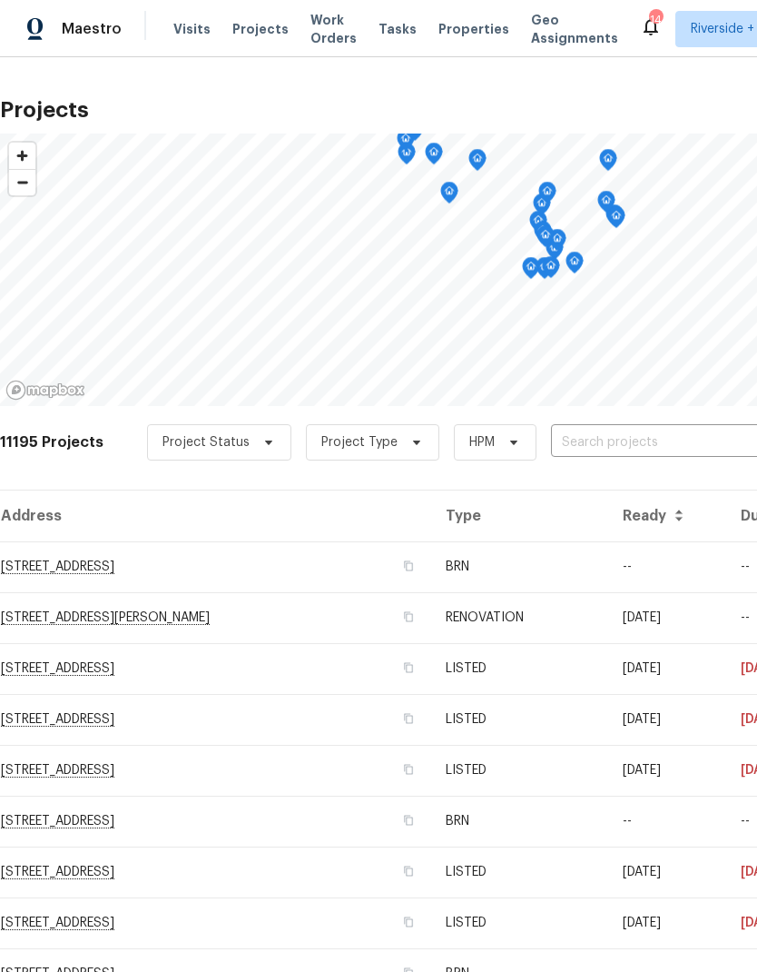
click at [680, 437] on input "text" at bounding box center [655, 443] width 208 height 28
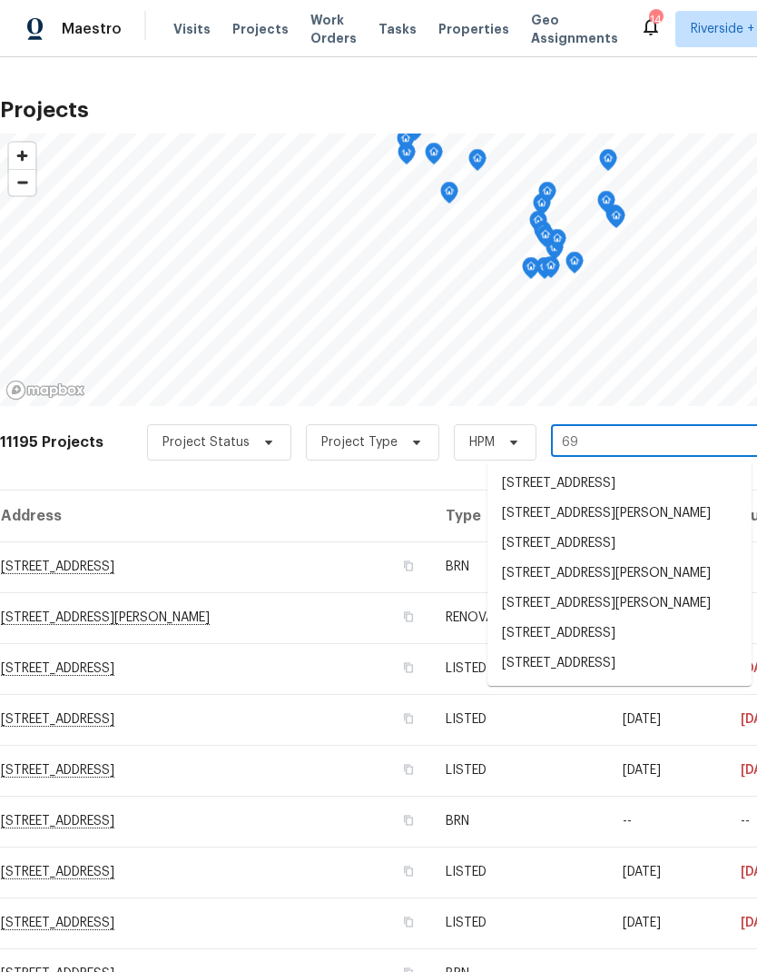
type input "6"
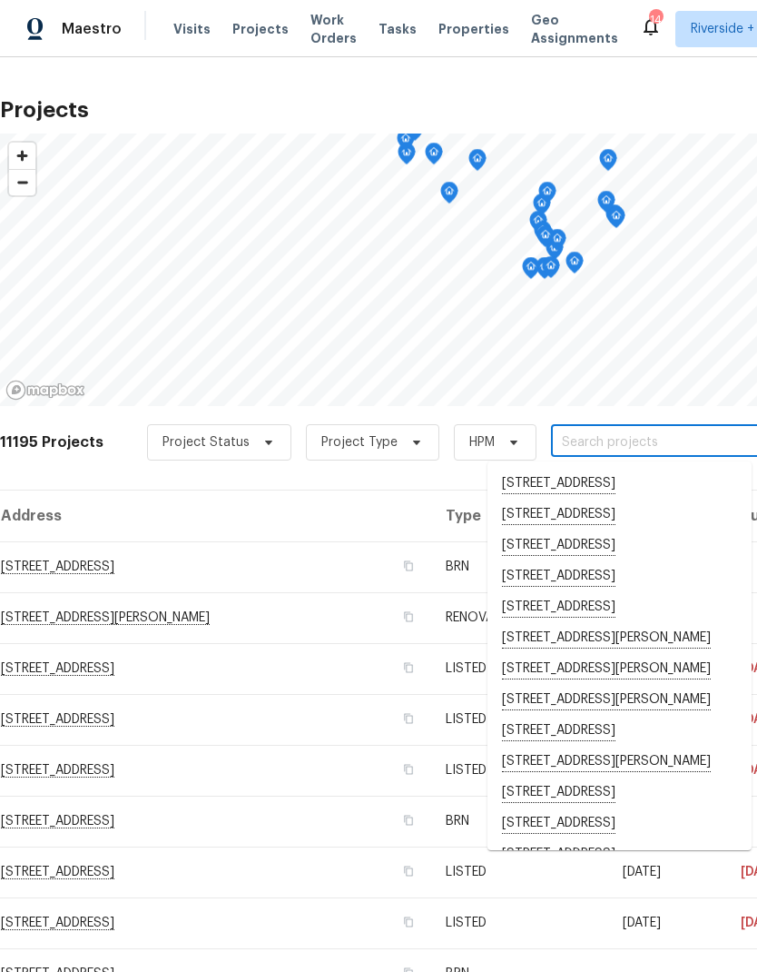
click at [206, 690] on td "[STREET_ADDRESS]" at bounding box center [215, 668] width 431 height 51
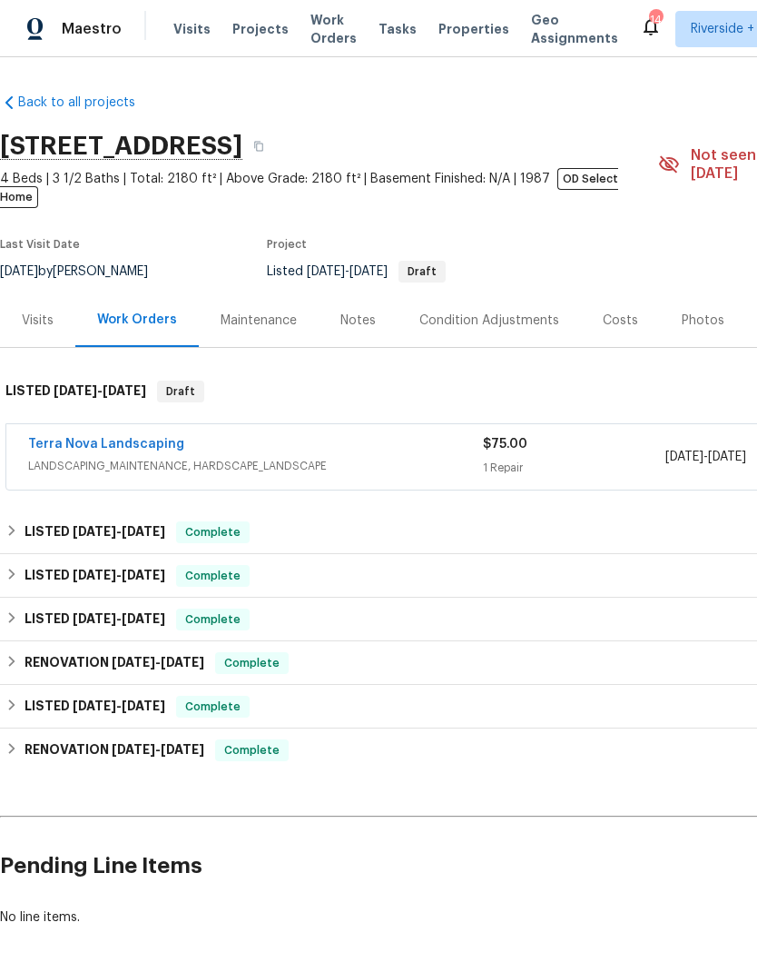
click at [183, 34] on span "Visits" at bounding box center [191, 29] width 37 height 18
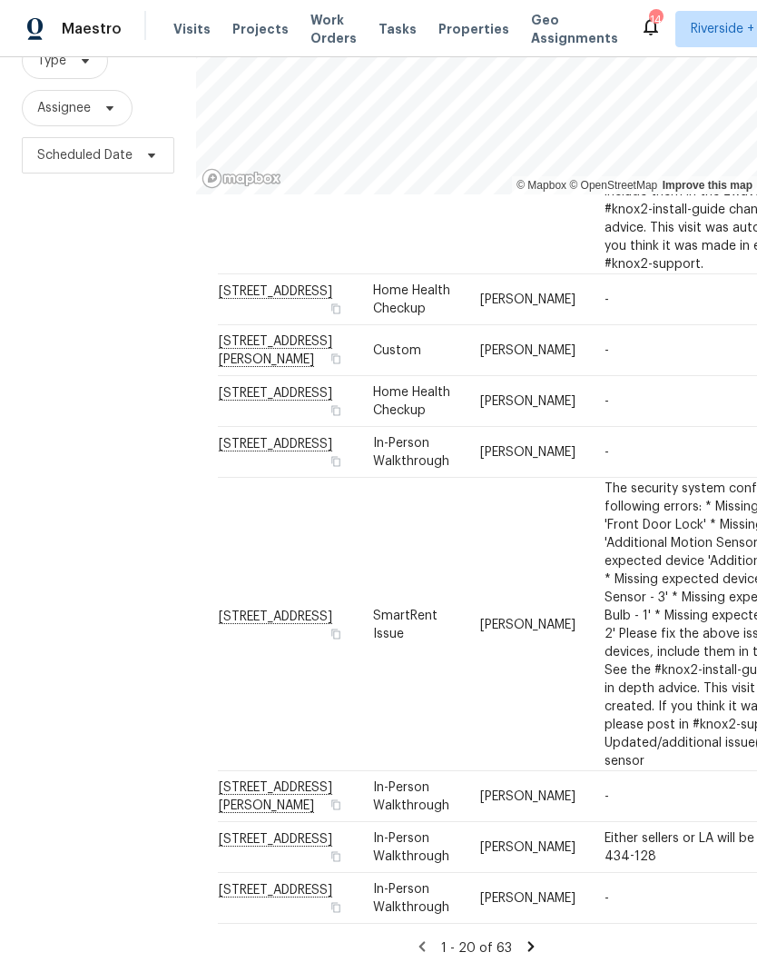
scroll to position [175, 0]
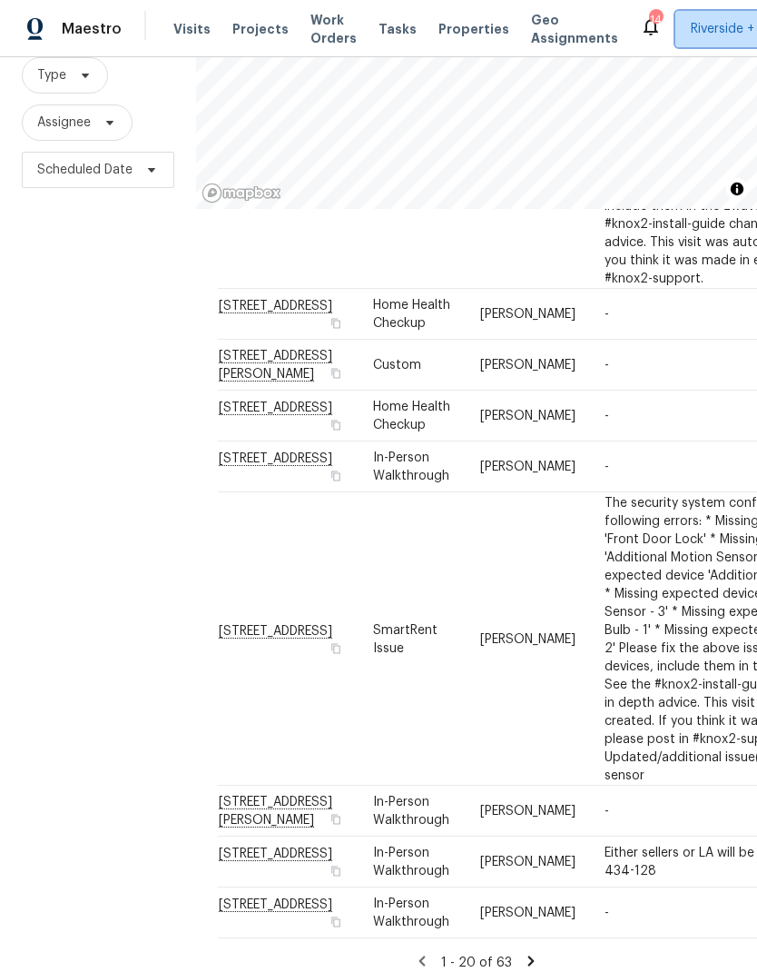
click at [702, 27] on span "Riverside + 1" at bounding box center [727, 29] width 73 height 18
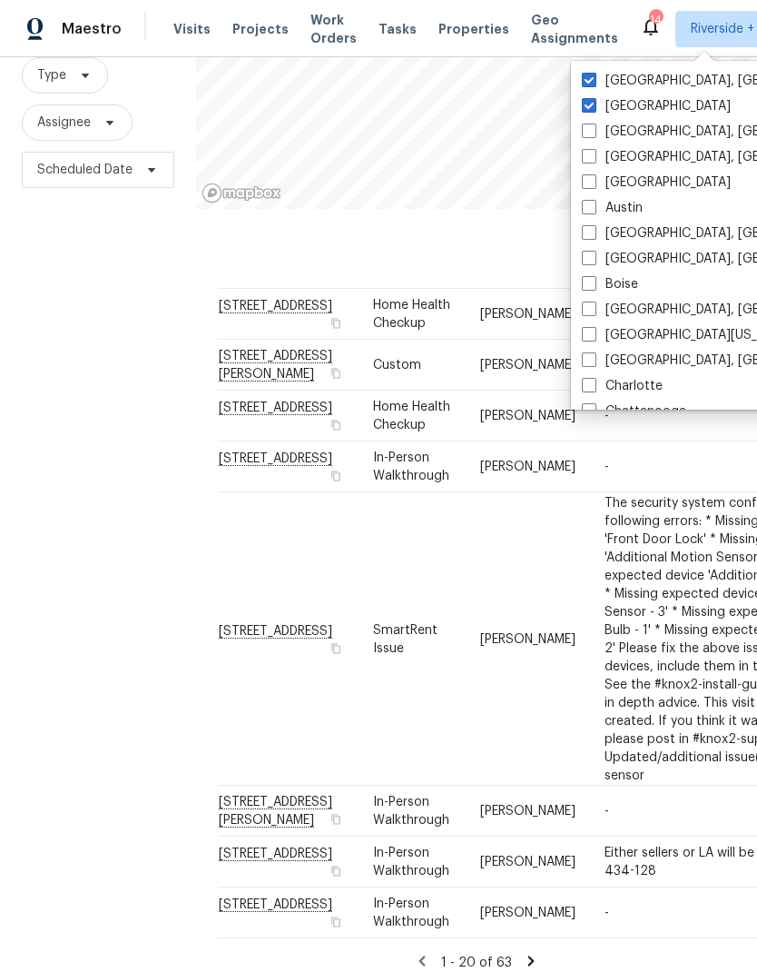
click at [593, 73] on span at bounding box center [589, 80] width 15 height 15
click at [593, 73] on input "[GEOGRAPHIC_DATA], [GEOGRAPHIC_DATA]" at bounding box center [588, 78] width 12 height 12
checkbox input "false"
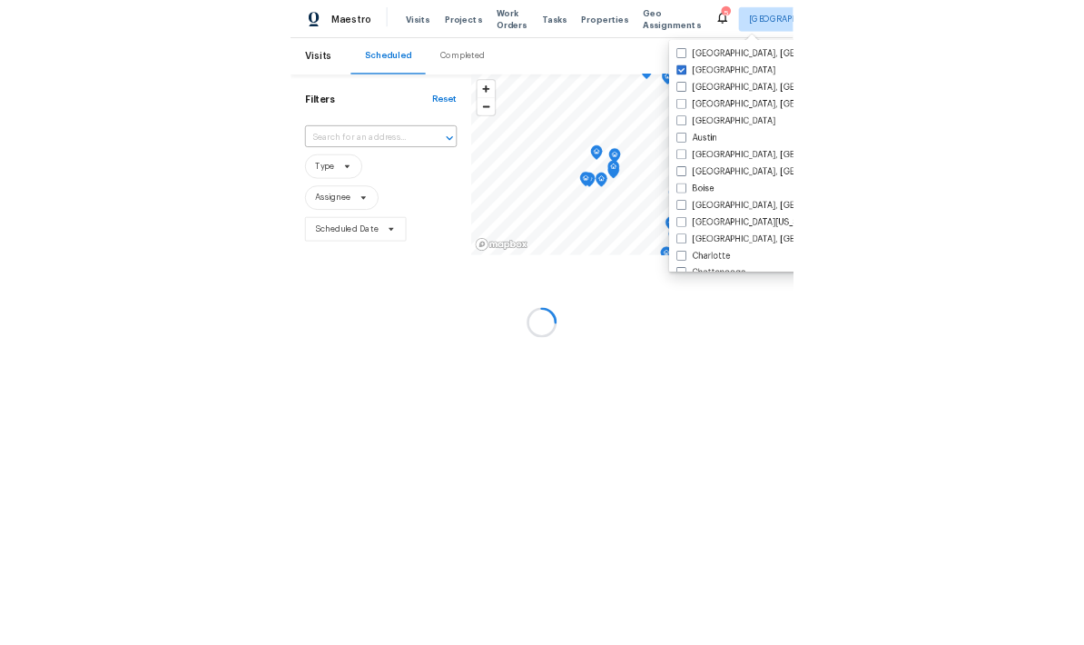
scroll to position [1368, 0]
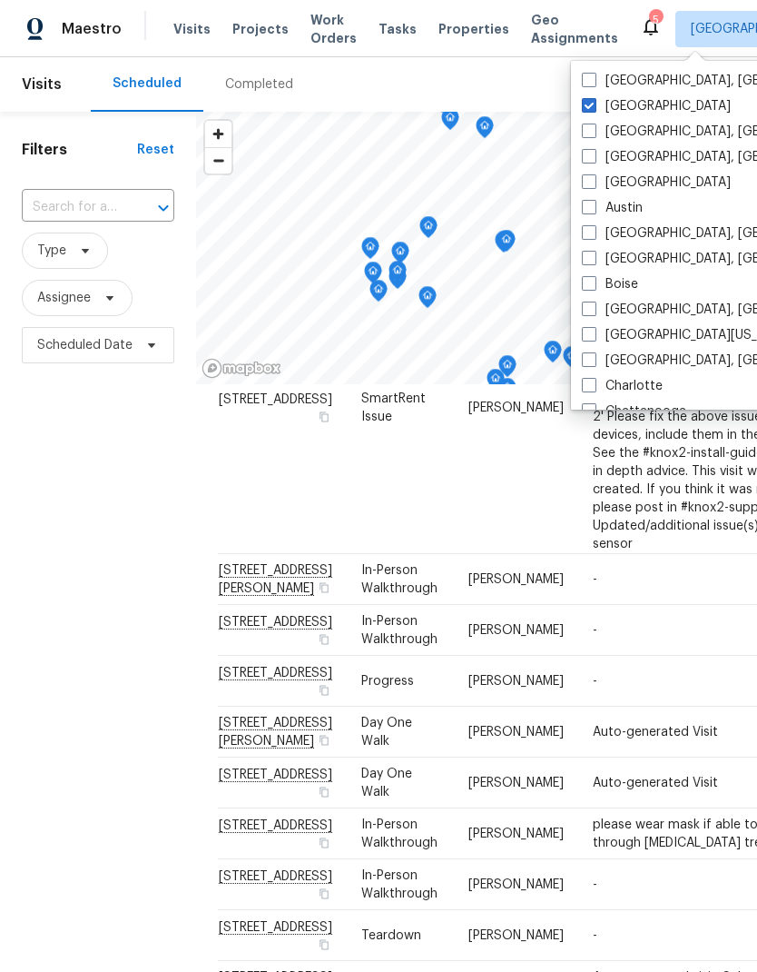
click at [80, 576] on div "Filters Reset ​ Type Assignee Scheduled Date" at bounding box center [98, 637] width 196 height 1050
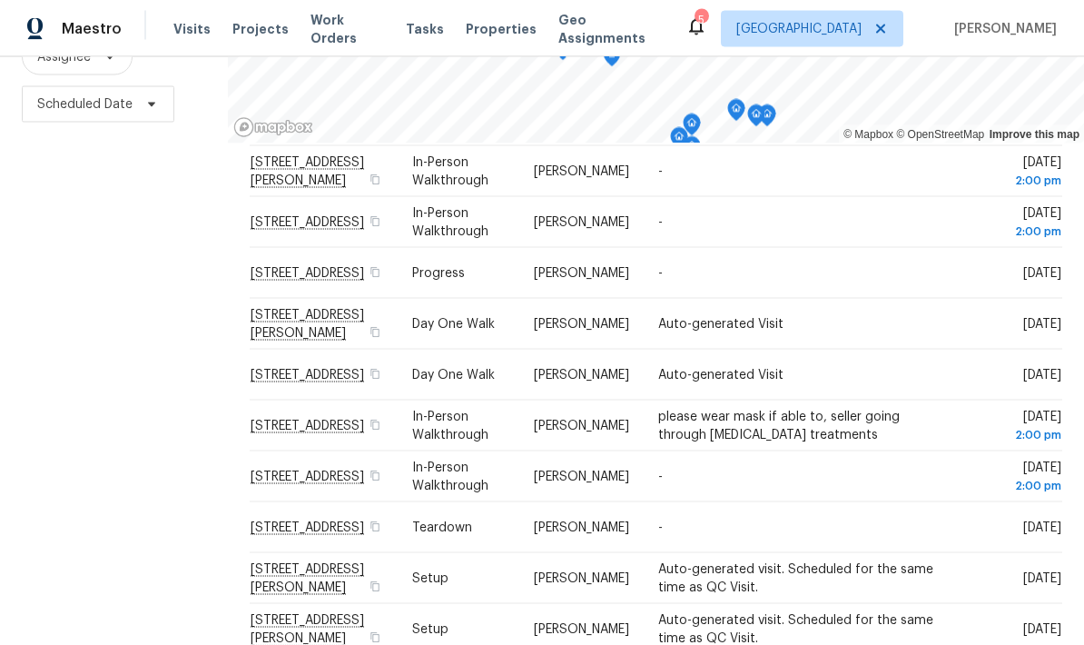
scroll to position [73, 0]
